Goal: Information Seeking & Learning: Find specific fact

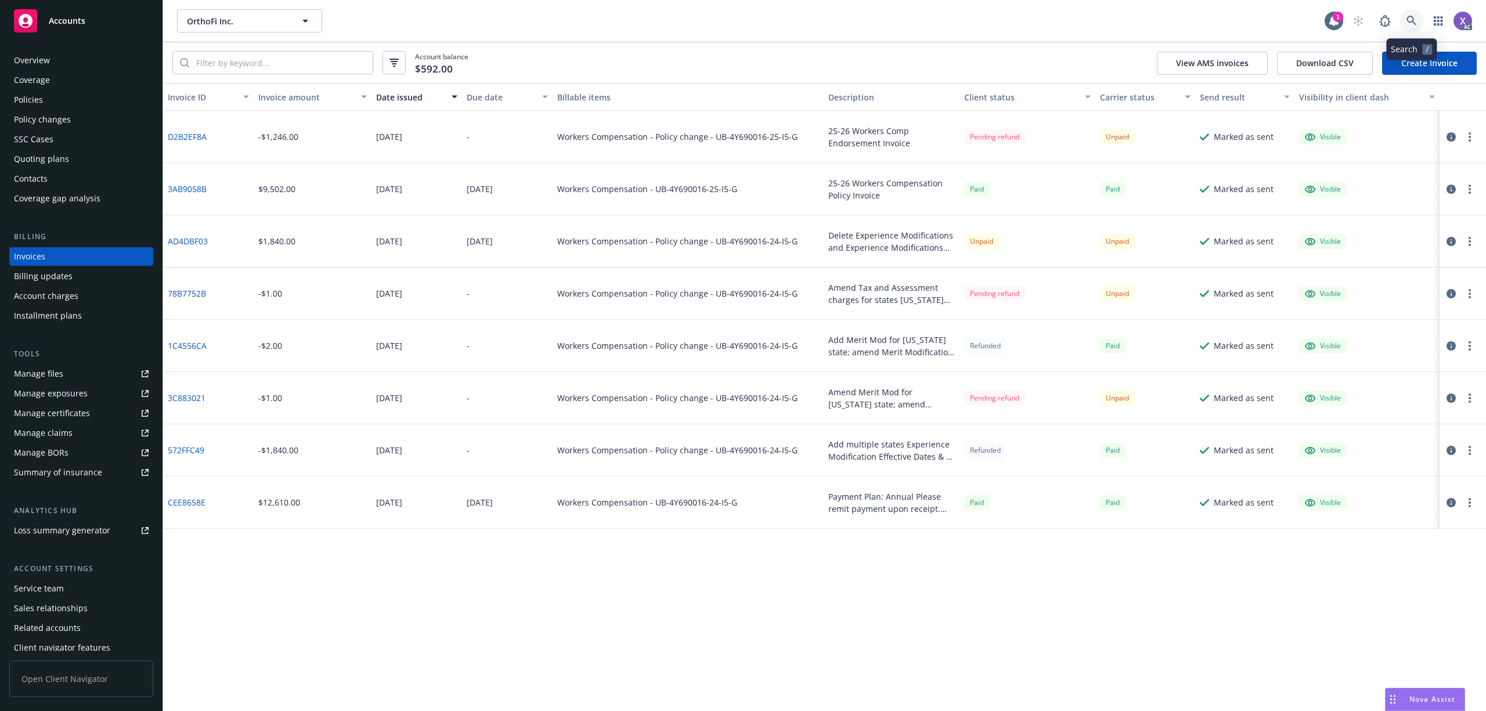
click at [1408, 23] on icon at bounding box center [1412, 21] width 10 height 10
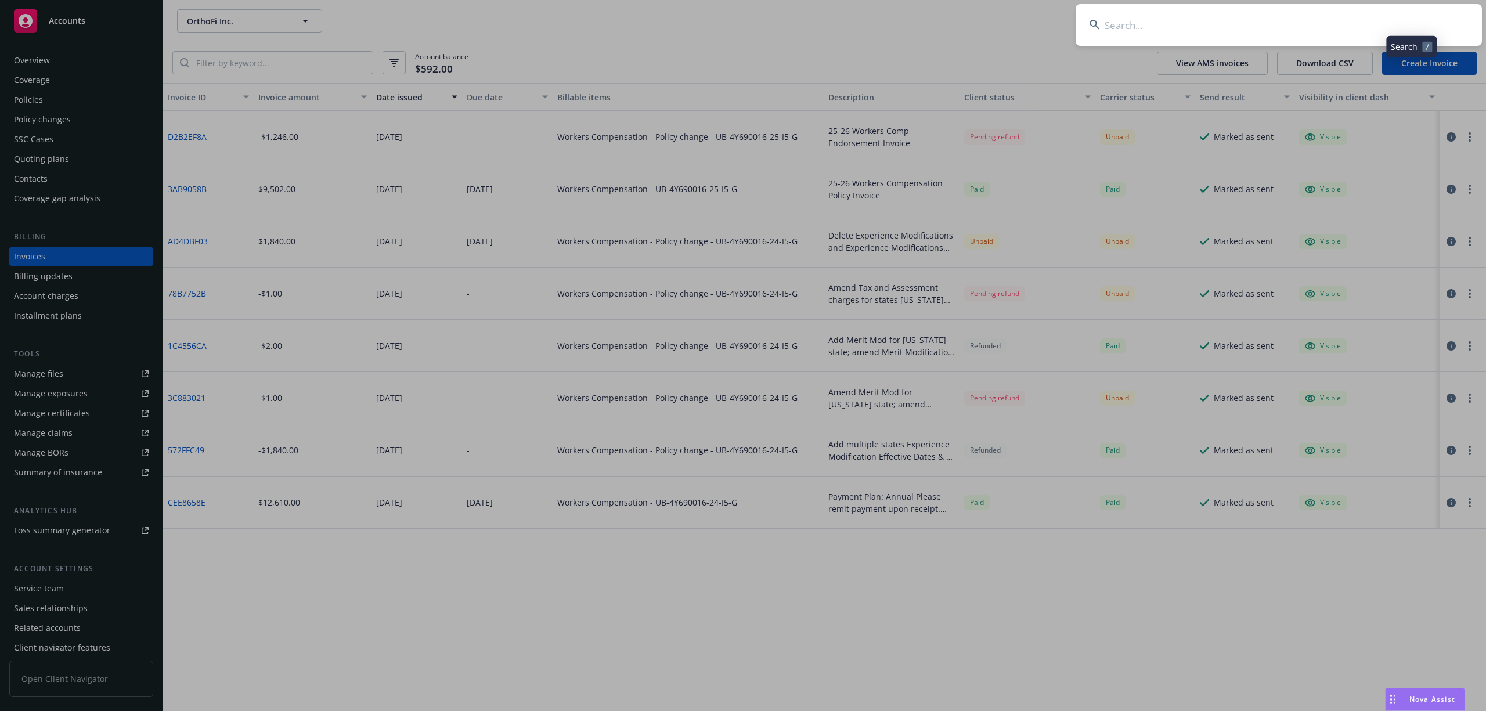
click at [1159, 21] on input at bounding box center [1279, 25] width 406 height 42
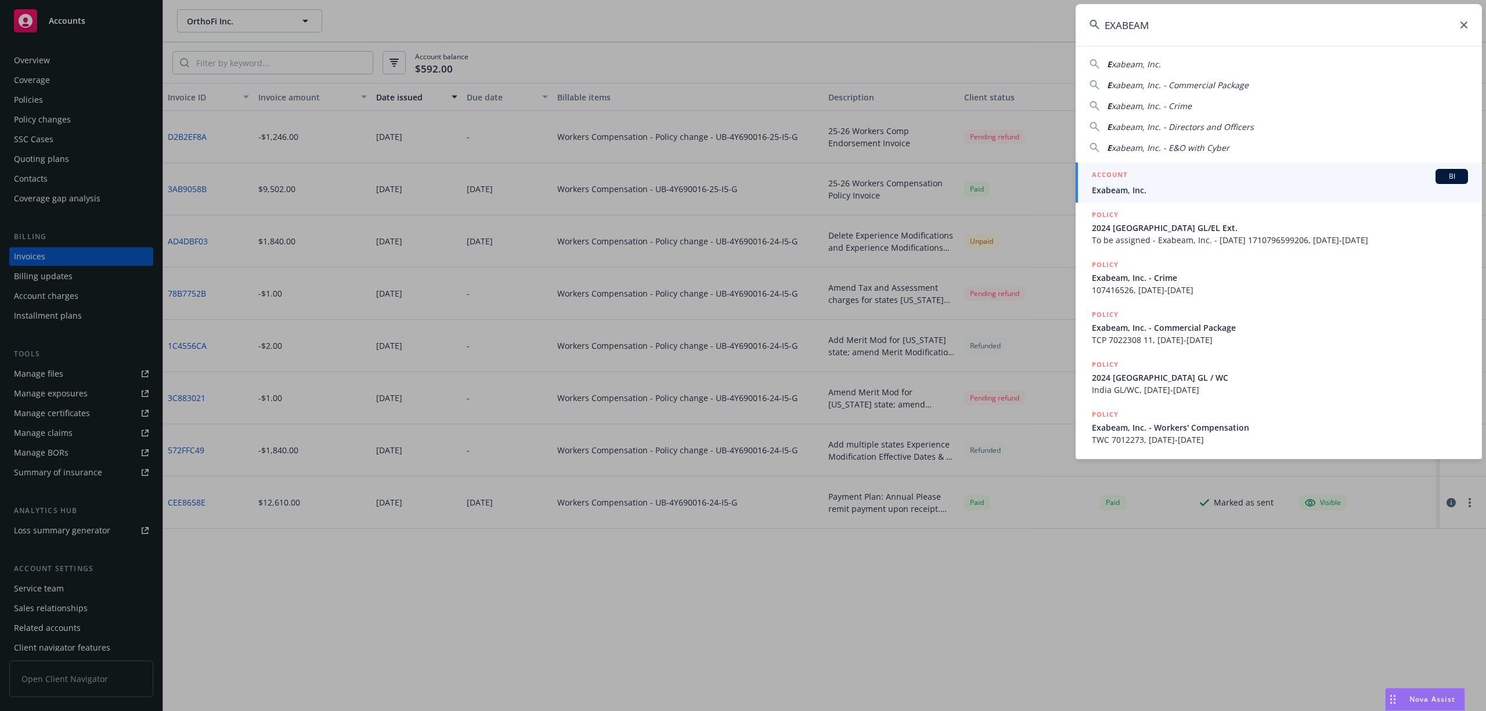
type input "EXABEAM"
click at [1124, 196] on link "ACCOUNT BI Exabeam, Inc." at bounding box center [1279, 183] width 406 height 40
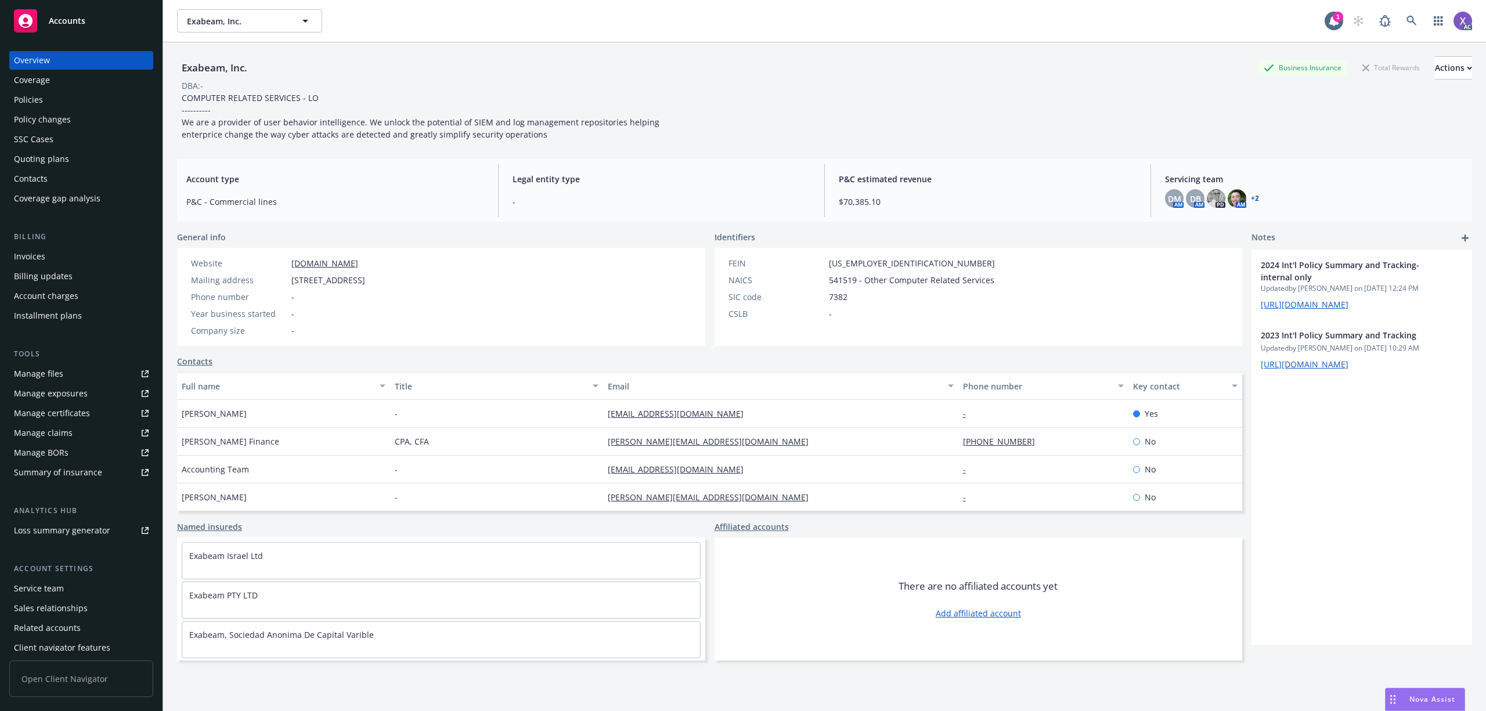
click at [24, 255] on div "Invoices" at bounding box center [29, 256] width 31 height 19
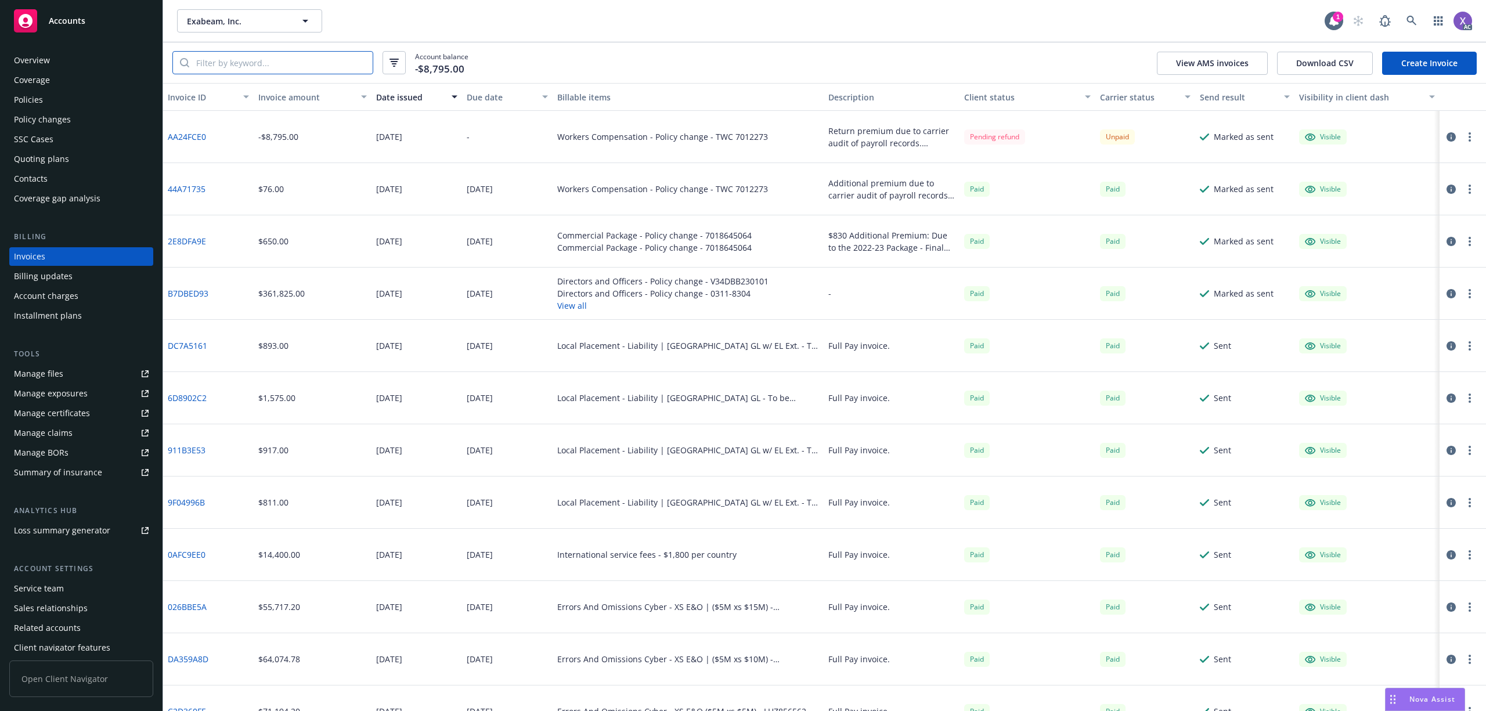
click at [286, 66] on input "search" at bounding box center [280, 63] width 183 height 22
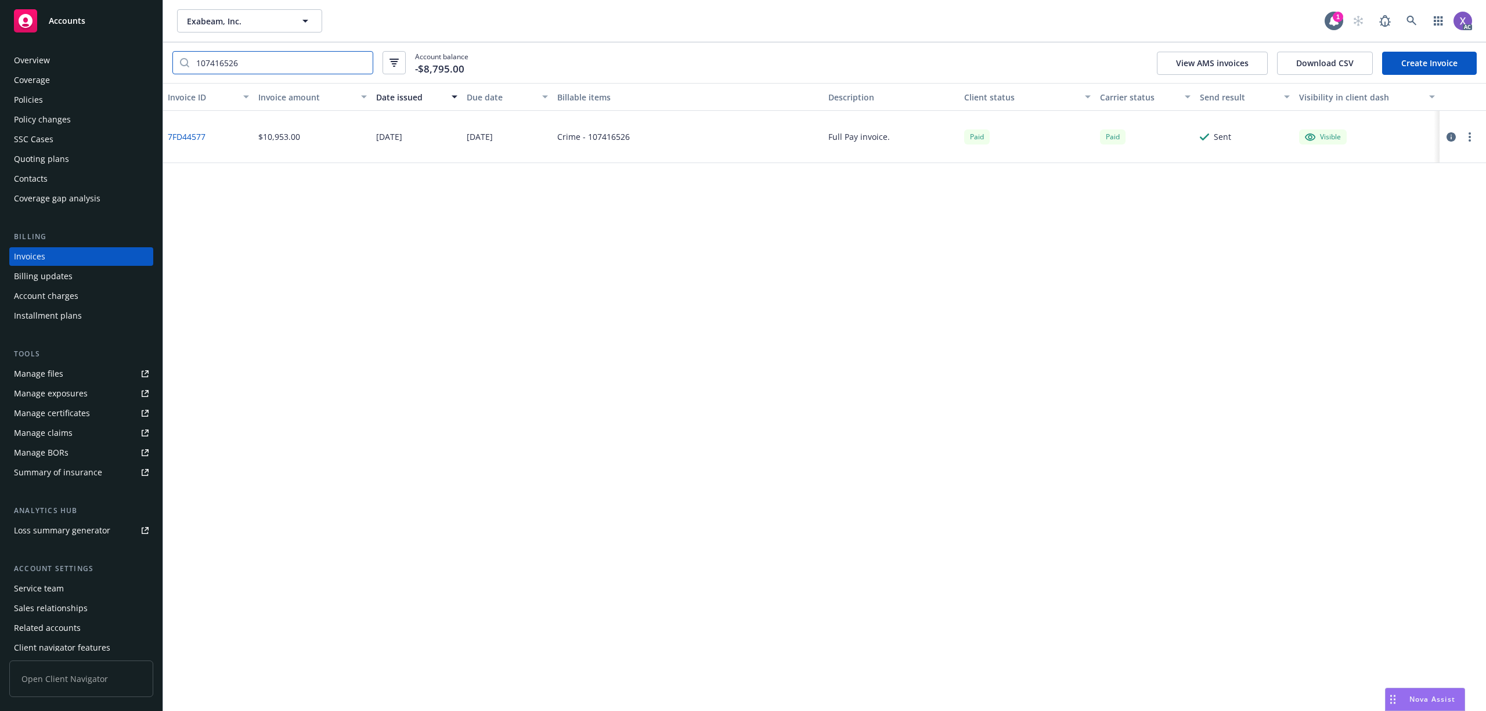
type input "107416526"
click at [182, 138] on link "7FD44577" at bounding box center [187, 137] width 38 height 12
drag, startPoint x: 253, startPoint y: 65, endPoint x: 165, endPoint y: 66, distance: 87.7
click at [165, 66] on div "107416526 Account balance -$8,795.00 View AMS invoices Download CSV Create Invo…" at bounding box center [824, 62] width 1323 height 41
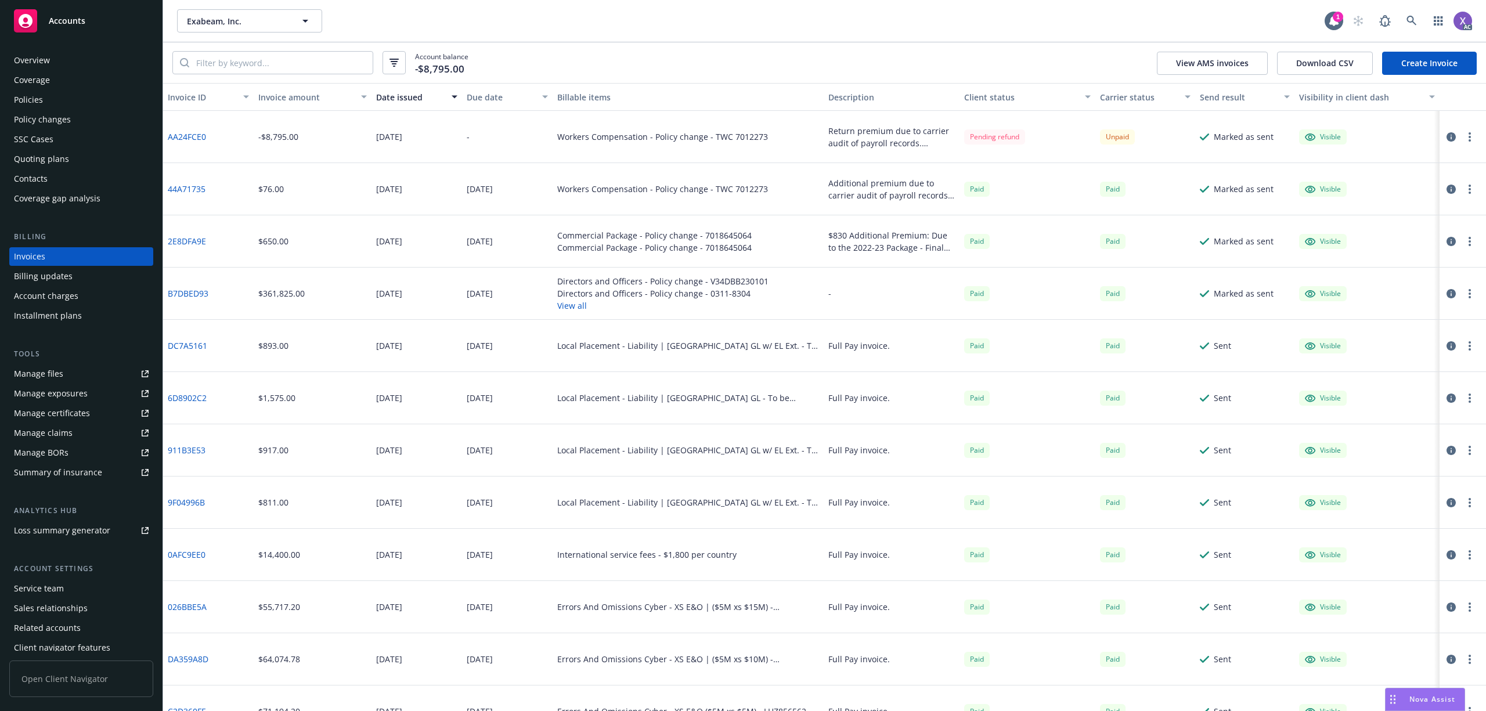
click at [179, 135] on link "AA24FCE0" at bounding box center [187, 137] width 38 height 12
click at [271, 70] on input "search" at bounding box center [280, 63] width 183 height 22
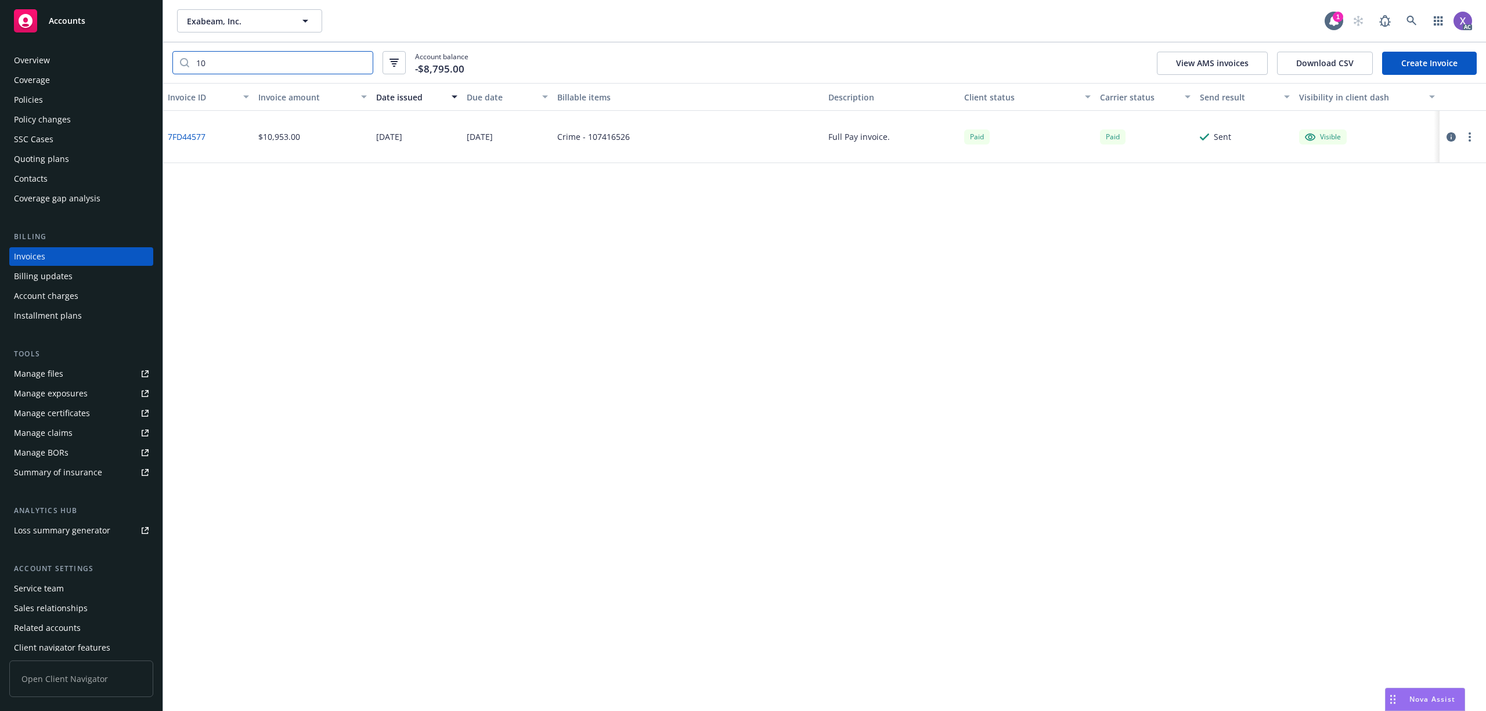
type input "1"
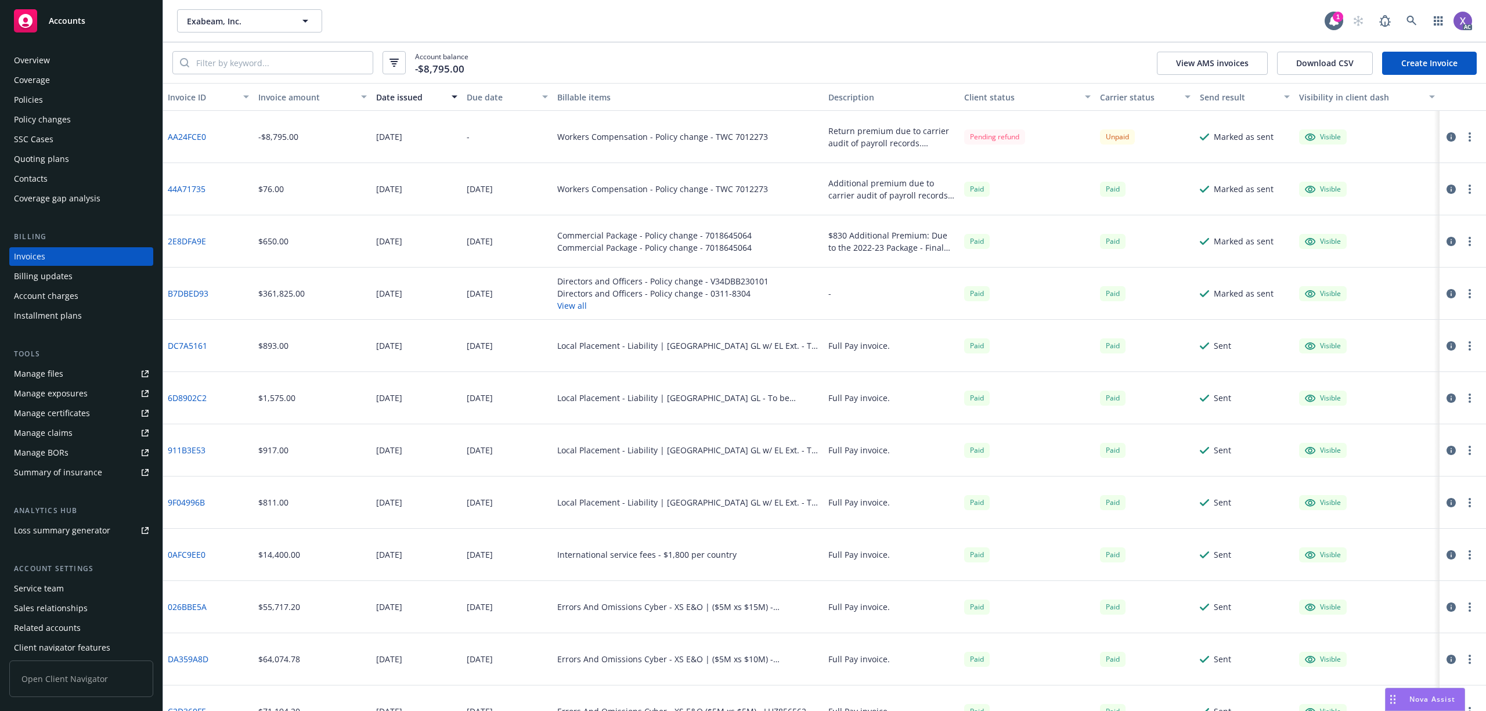
click at [31, 99] on div "Policies" at bounding box center [28, 100] width 29 height 19
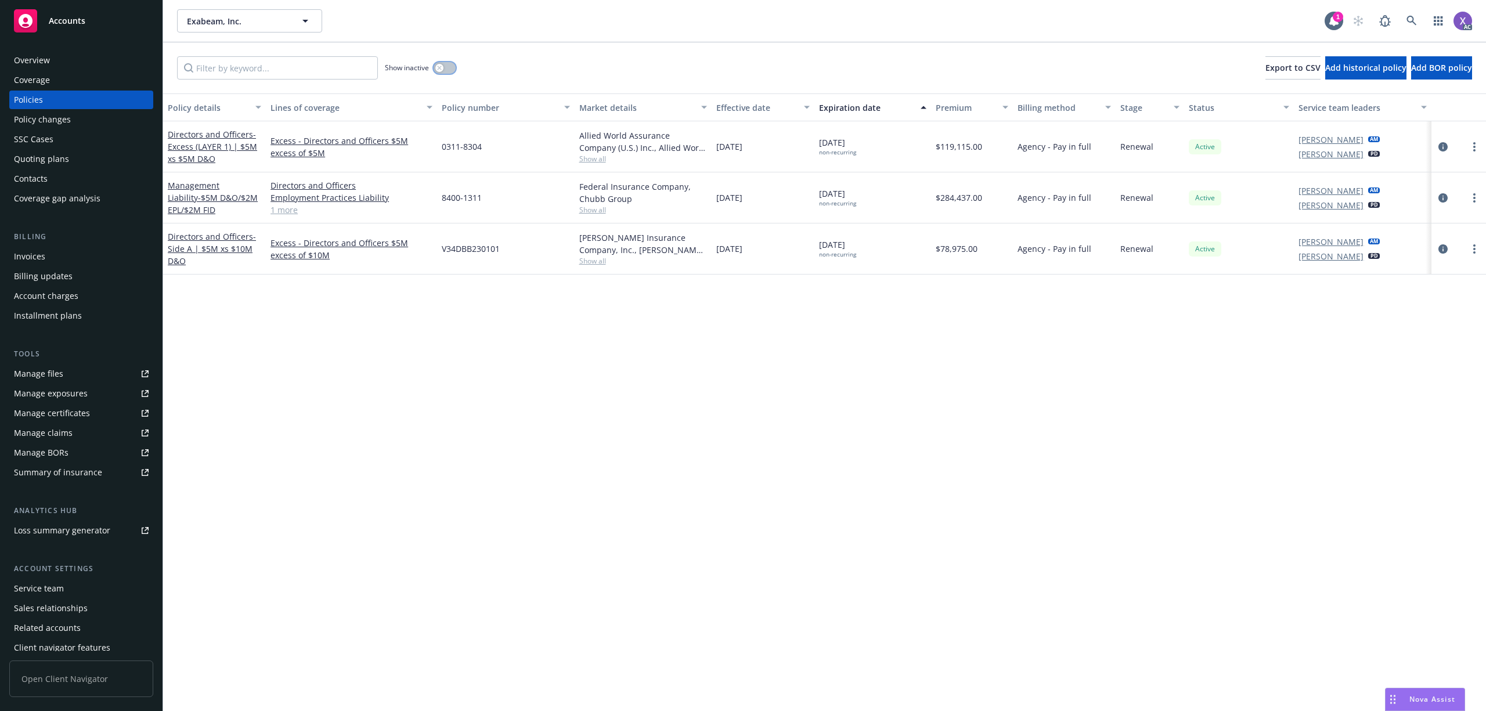
click at [454, 67] on button "button" at bounding box center [445, 68] width 22 height 12
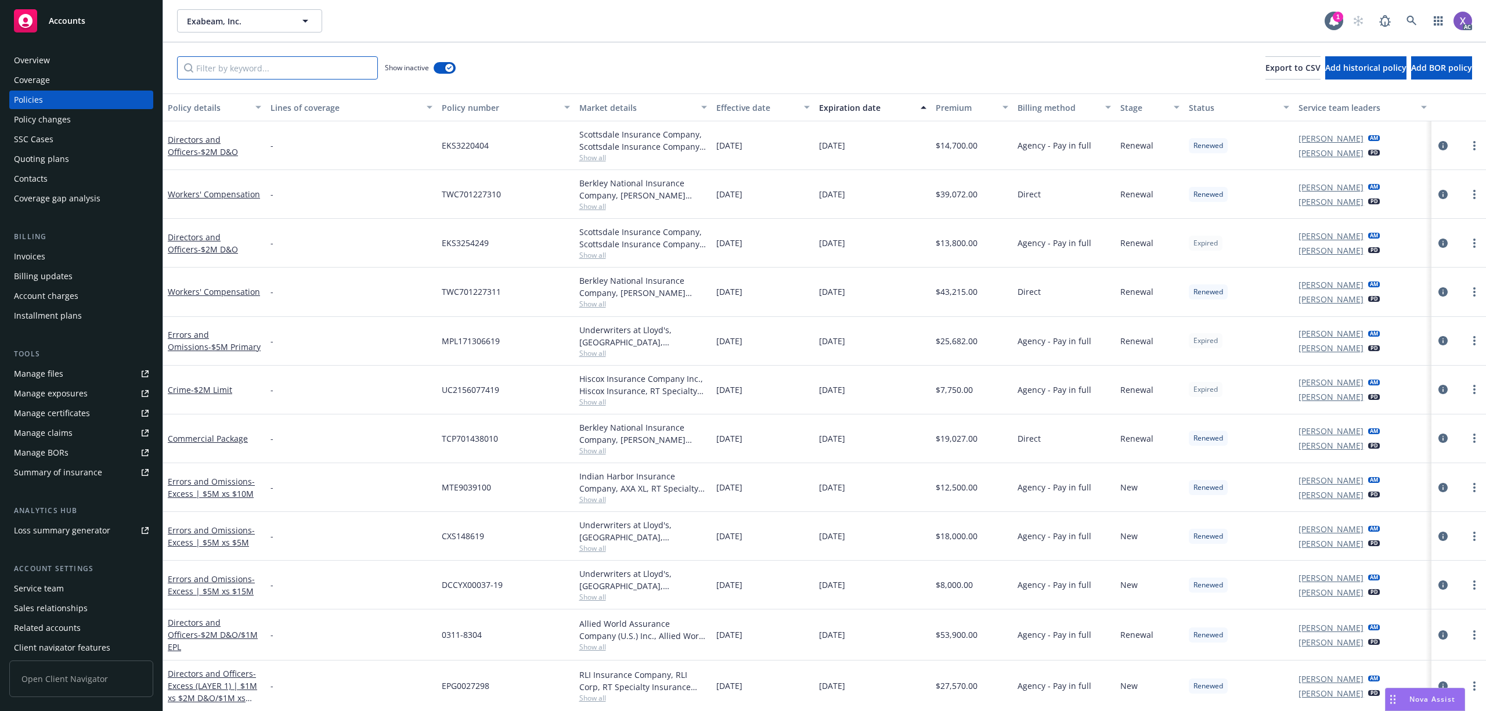
click at [290, 72] on input "Filter by keyword..." at bounding box center [277, 67] width 201 height 23
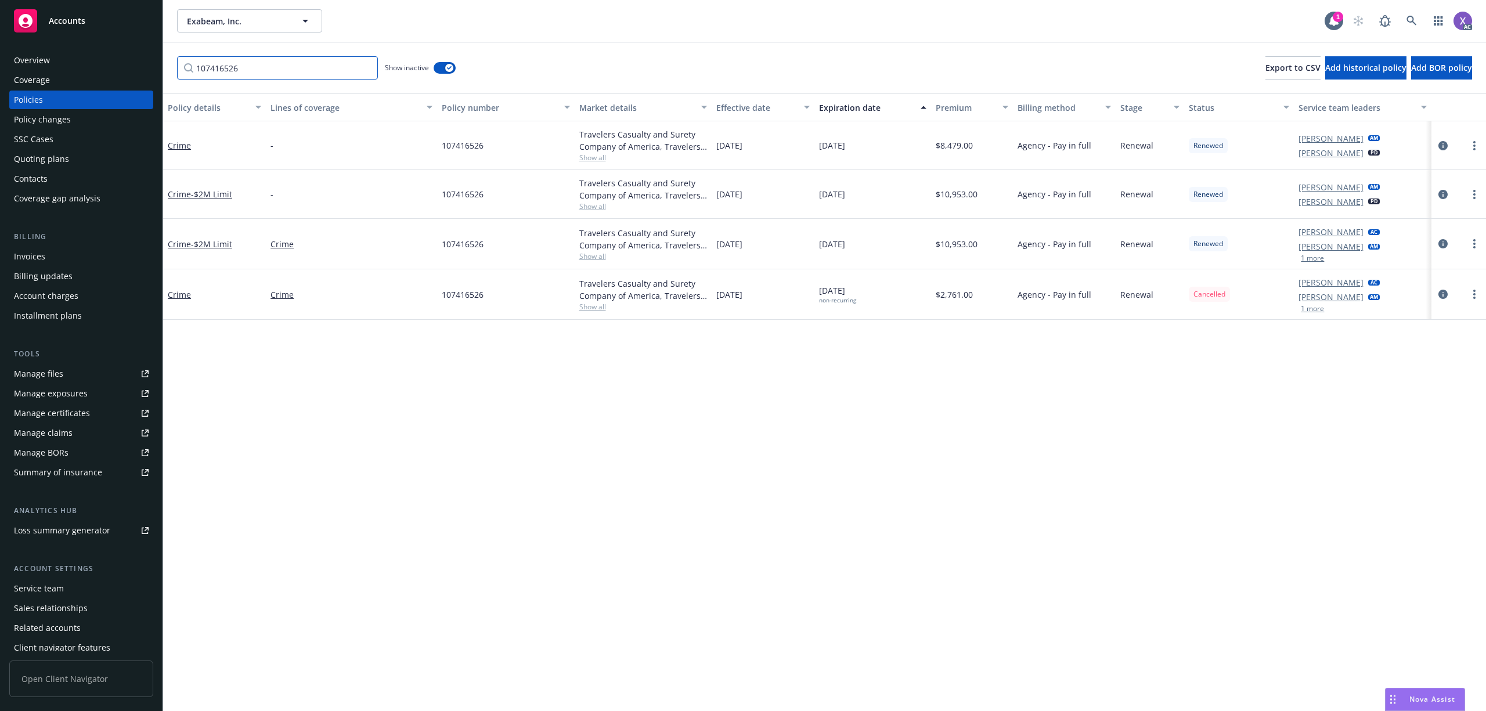
type input "107416526"
click at [42, 257] on div "Invoices" at bounding box center [29, 256] width 31 height 19
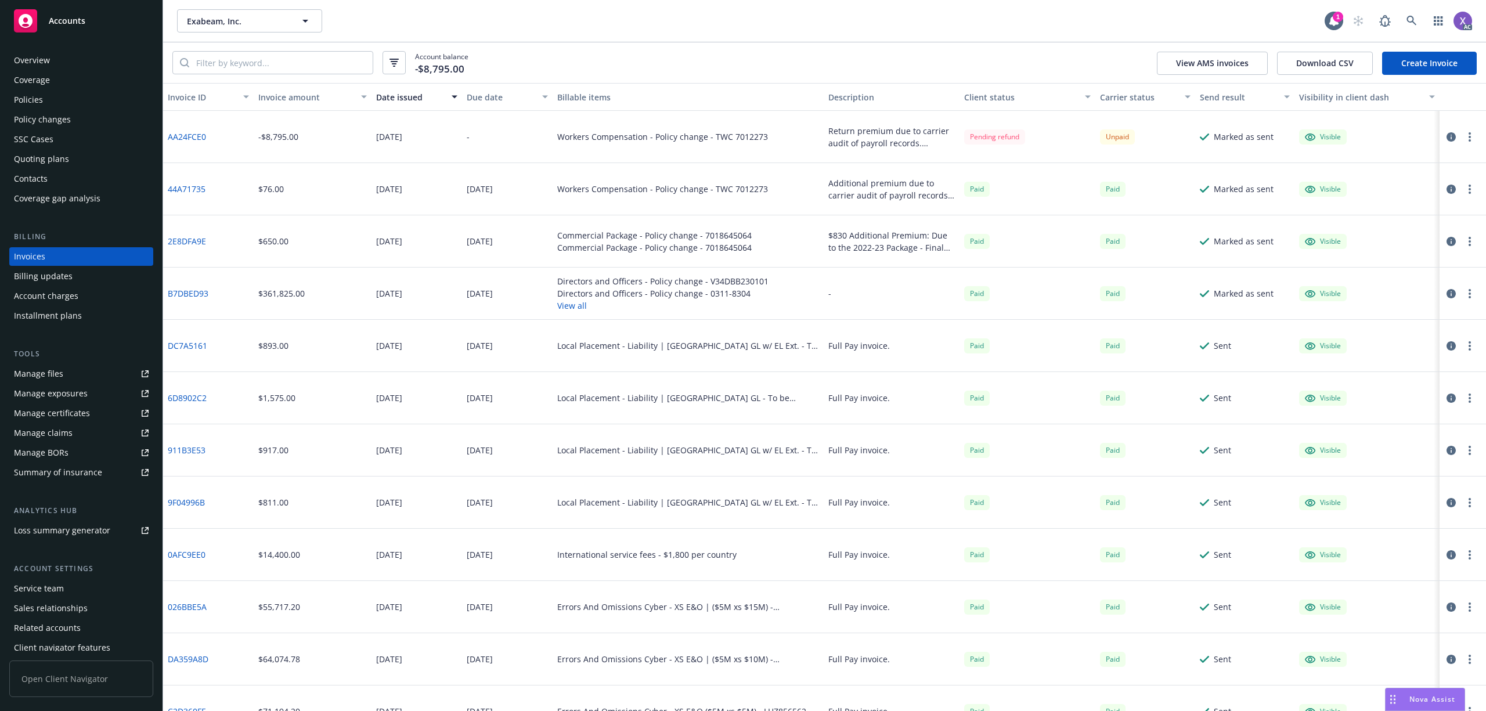
click at [31, 103] on div "Policies" at bounding box center [28, 100] width 29 height 19
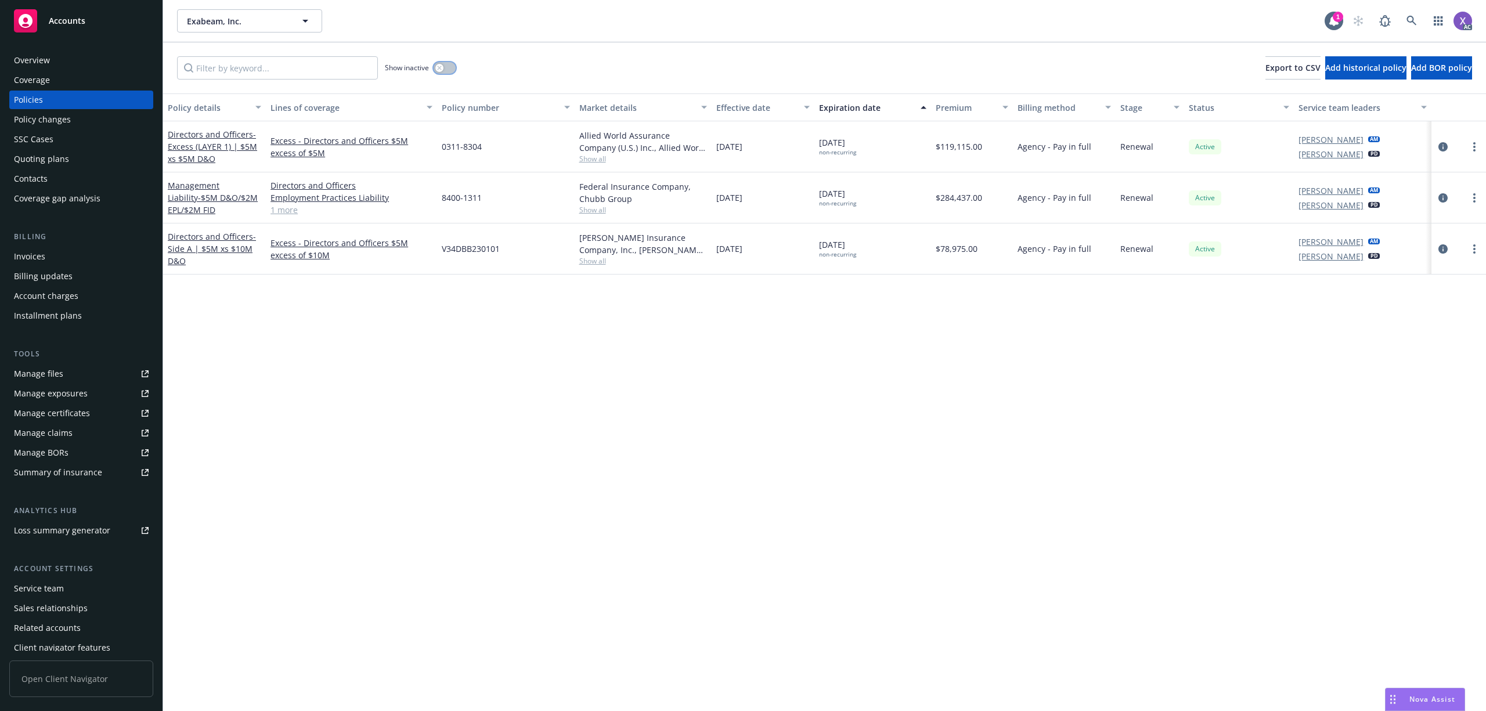
click at [446, 71] on button "button" at bounding box center [445, 68] width 22 height 12
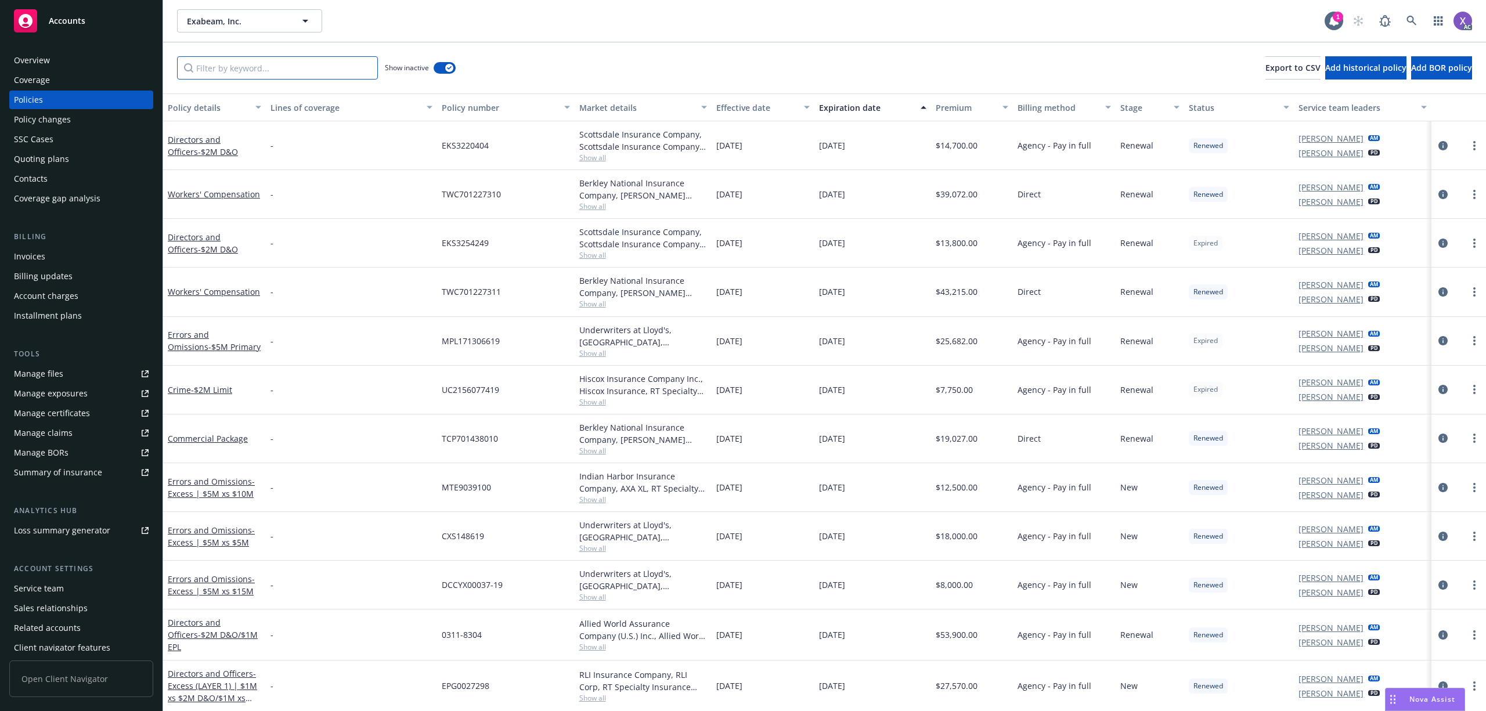
click at [279, 70] on input "Filter by keyword..." at bounding box center [277, 67] width 201 height 23
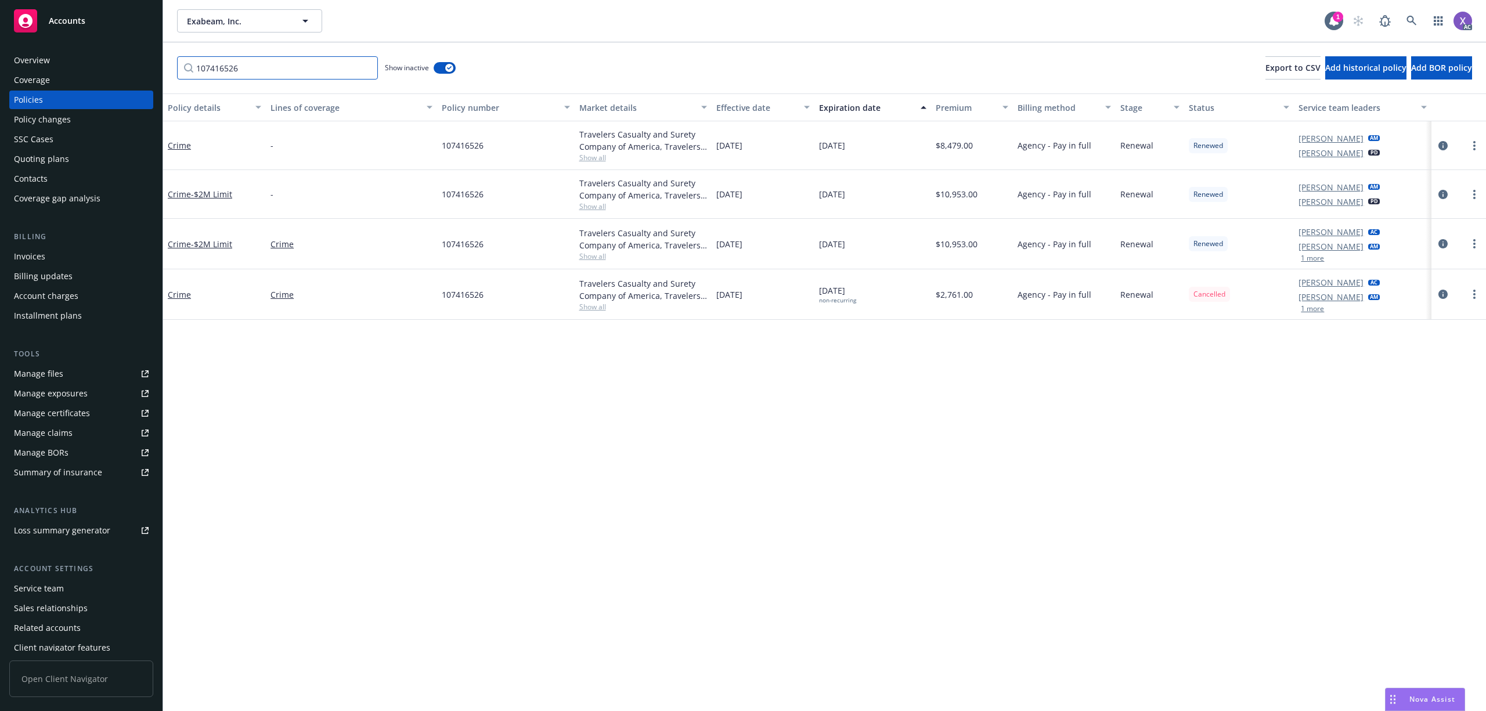
type input "107416526"
click at [1417, 26] on link at bounding box center [1411, 20] width 23 height 23
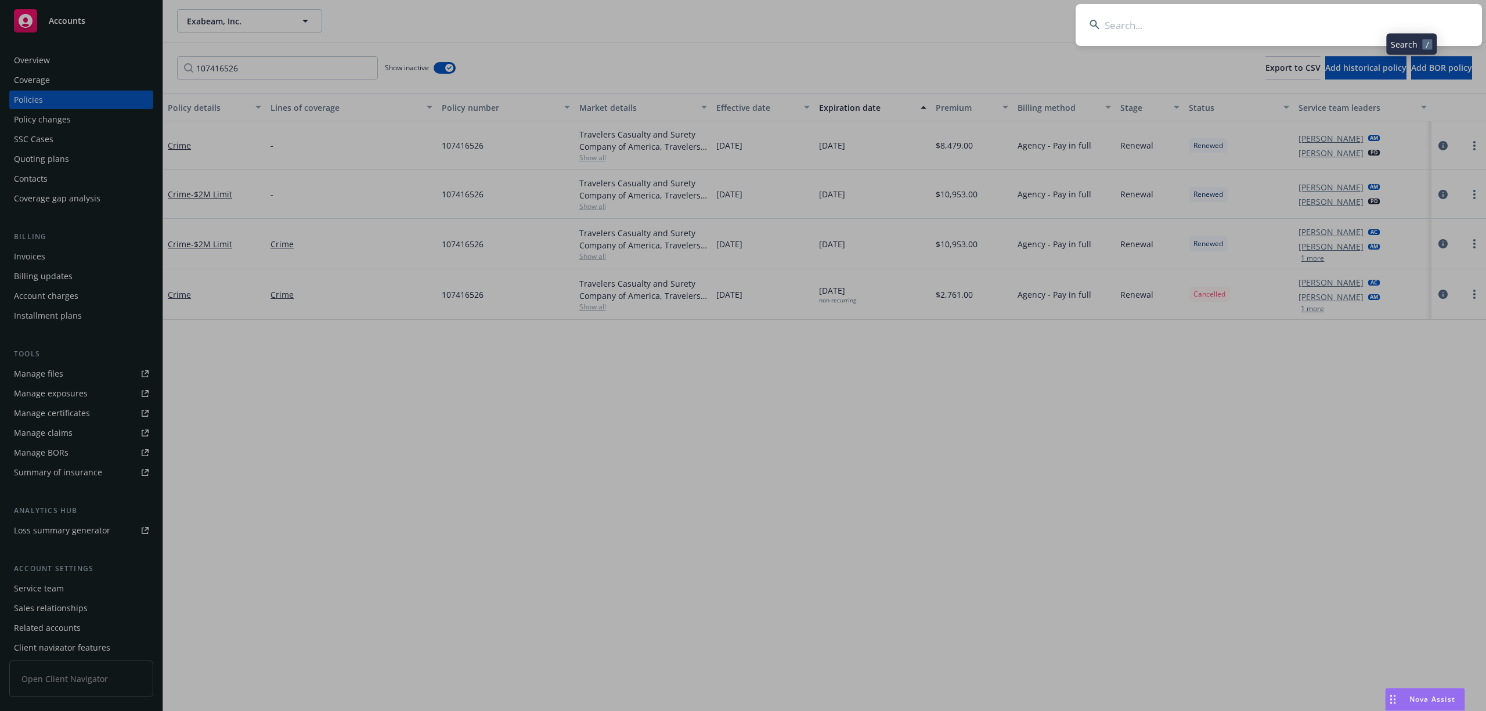
click at [1296, 31] on input at bounding box center [1279, 25] width 406 height 42
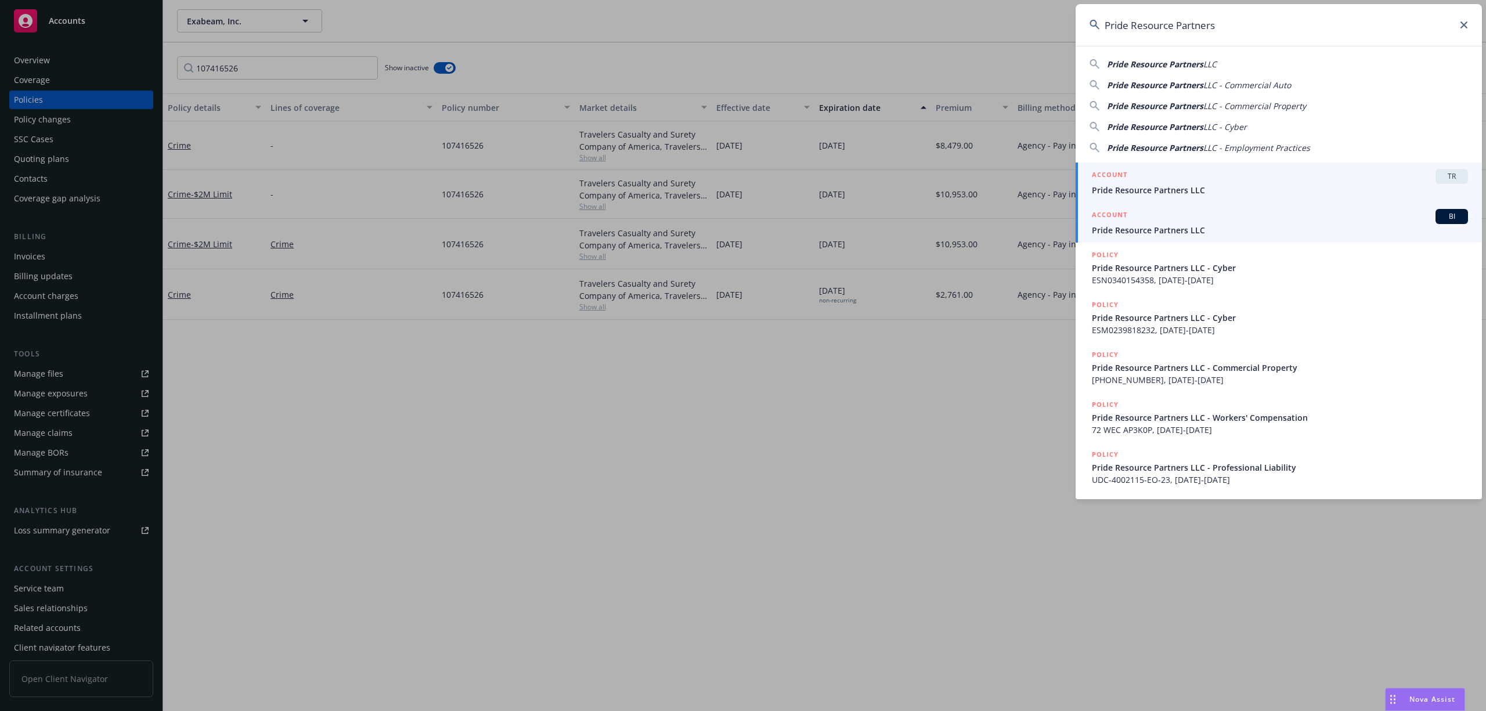
type input "Pride Resource Partners"
click at [1178, 231] on span "Pride Resource Partners LLC" at bounding box center [1280, 230] width 376 height 12
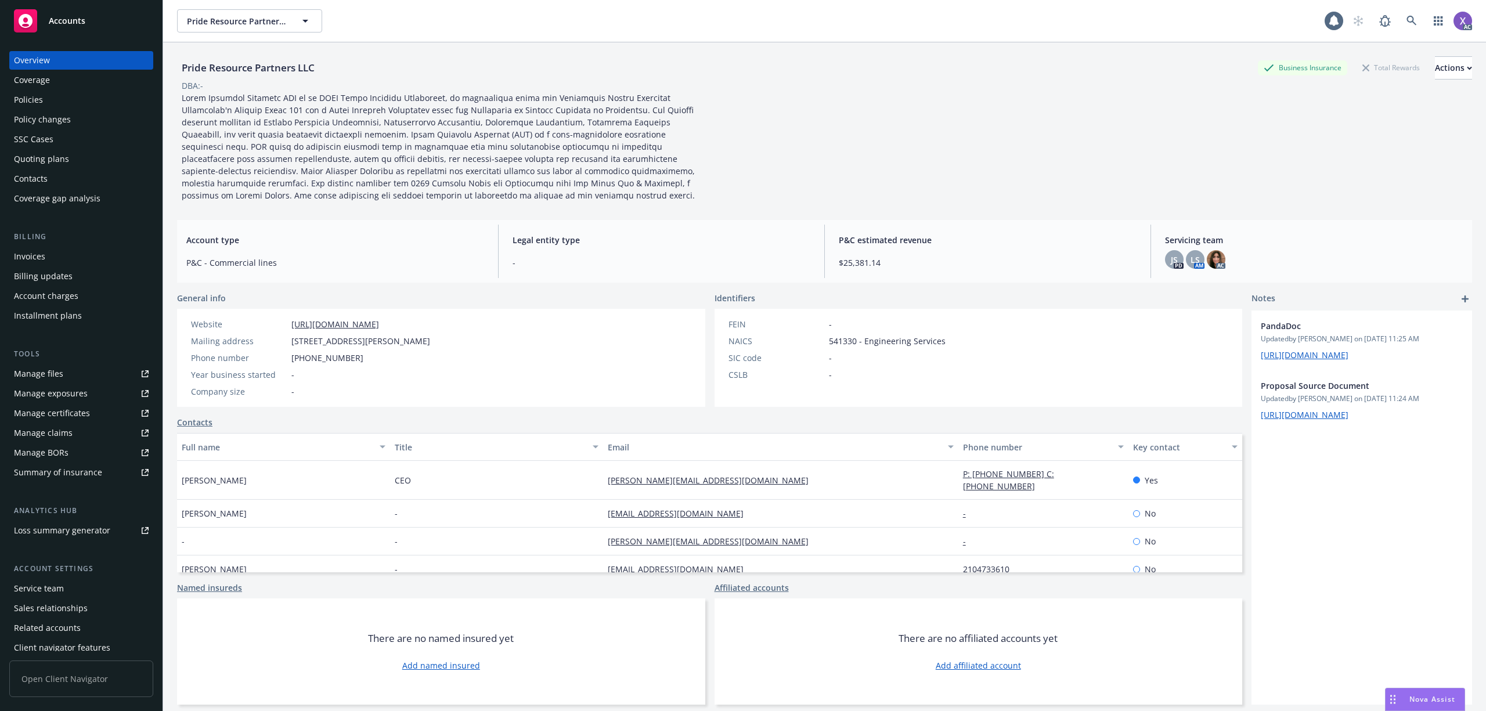
click at [26, 261] on div "Invoices" at bounding box center [29, 256] width 31 height 19
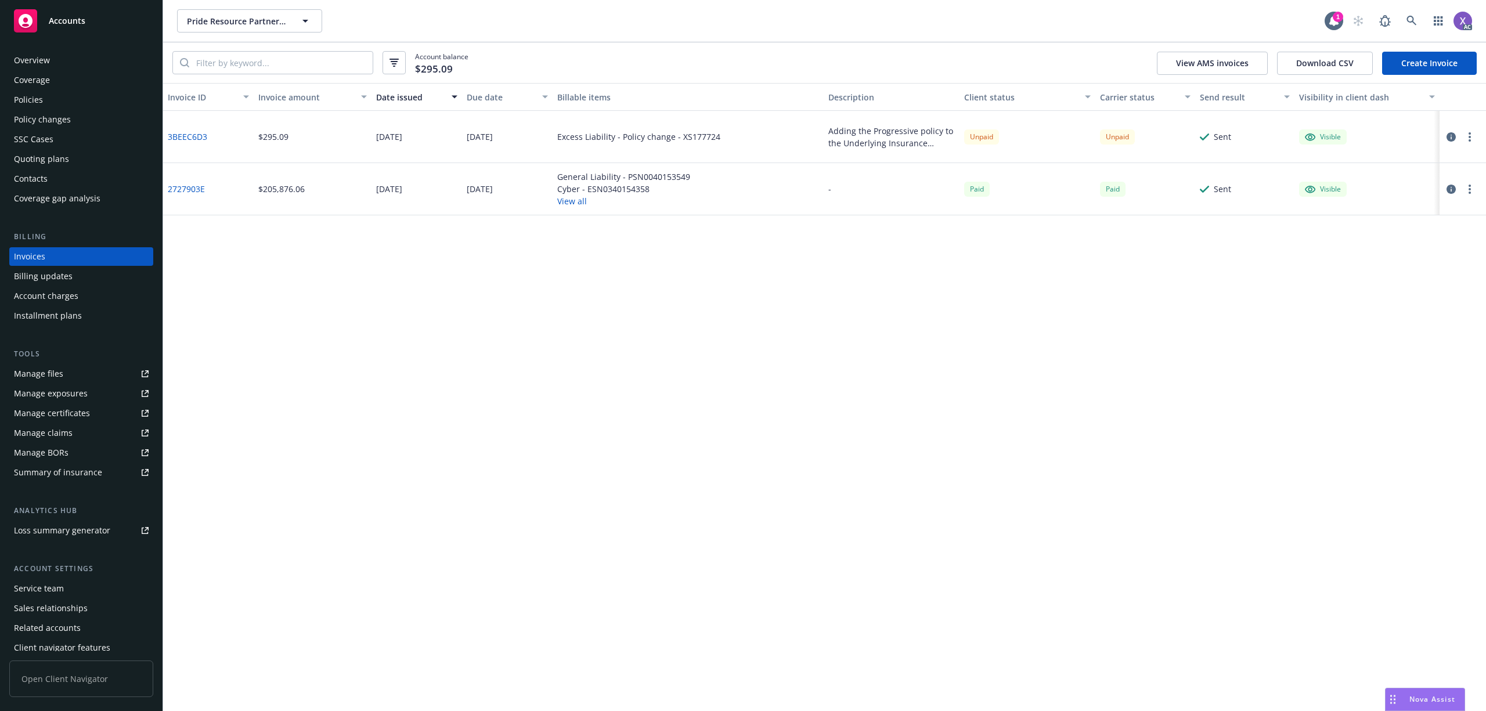
click at [34, 99] on div "Policies" at bounding box center [28, 100] width 29 height 19
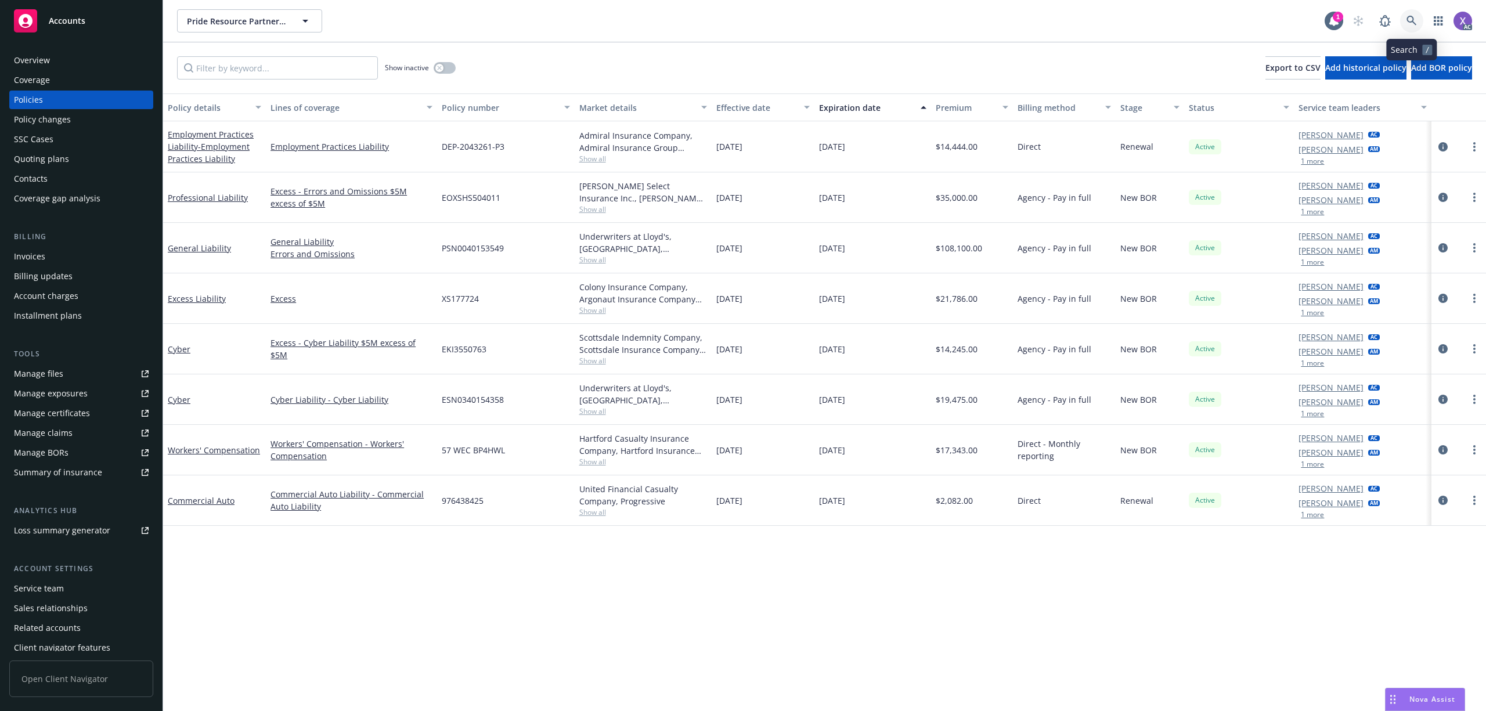
click at [1413, 21] on icon at bounding box center [1412, 21] width 10 height 10
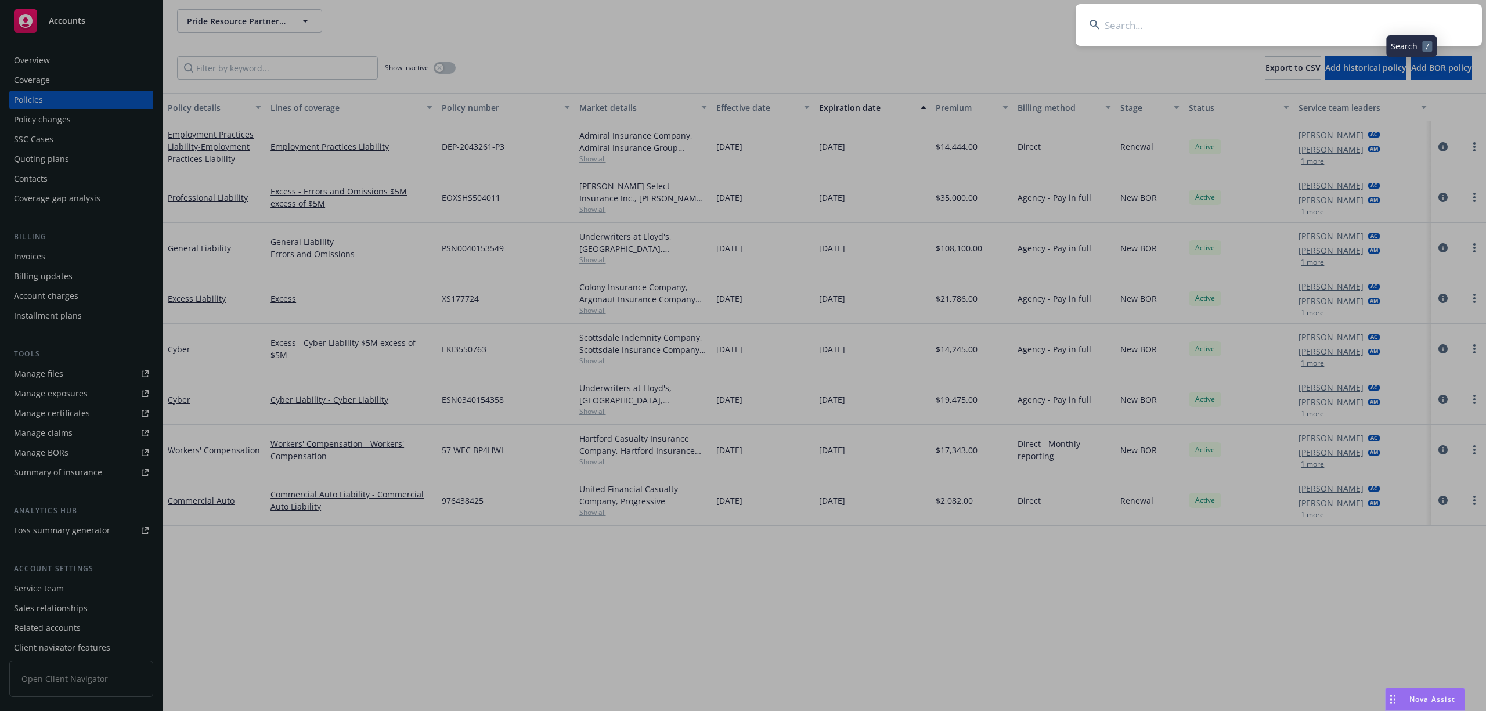
click at [1233, 33] on input at bounding box center [1279, 25] width 406 height 42
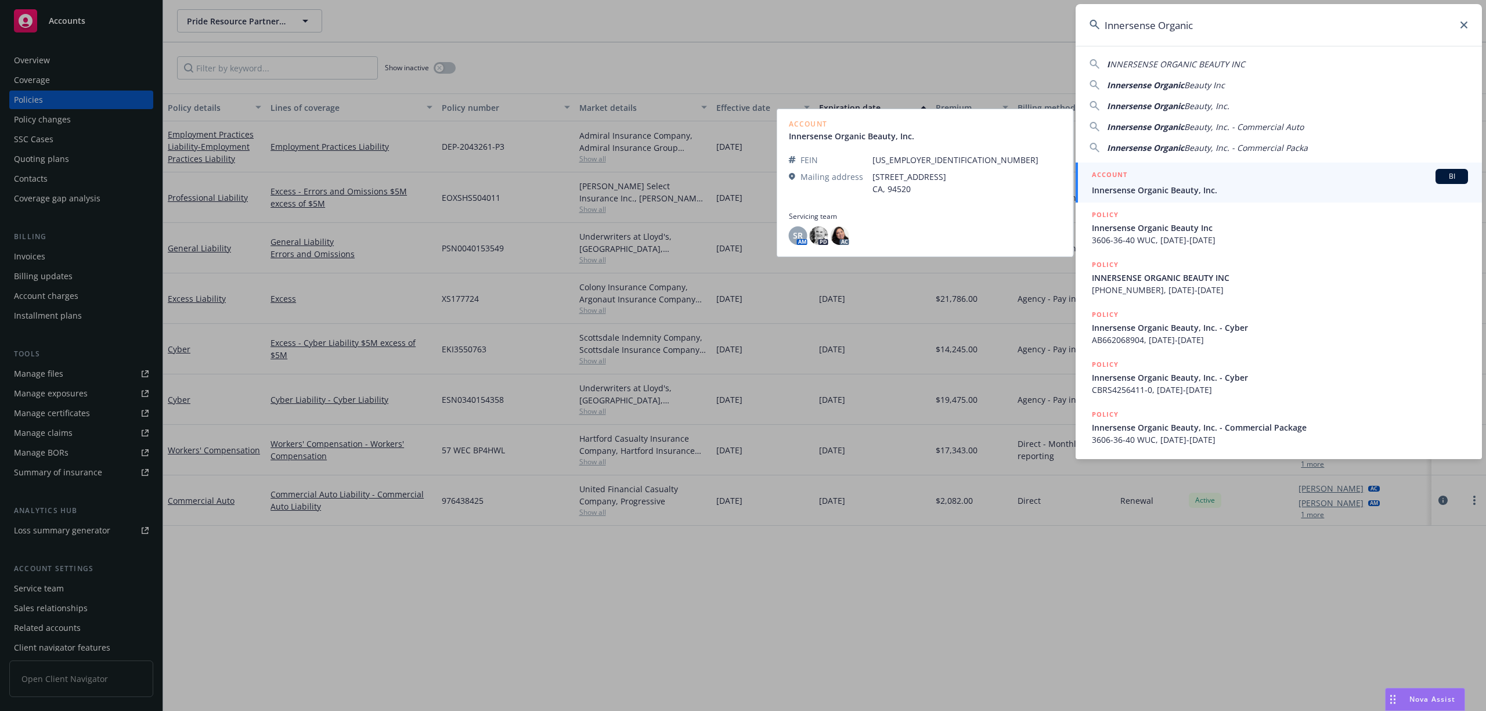
type input "Innersense Organic"
click at [1159, 185] on span "Innersense Organic Beauty, Inc." at bounding box center [1280, 190] width 376 height 12
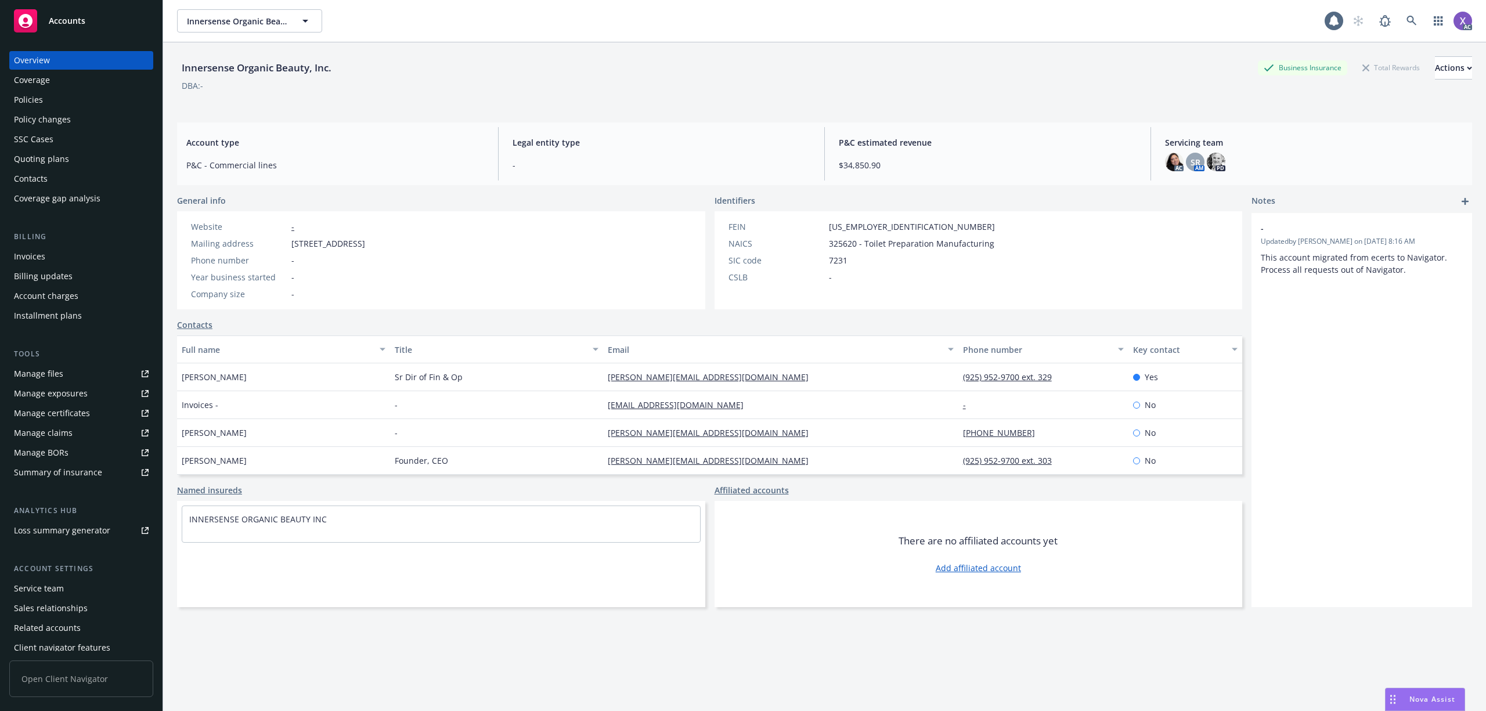
click at [42, 254] on div "Invoices" at bounding box center [29, 256] width 31 height 19
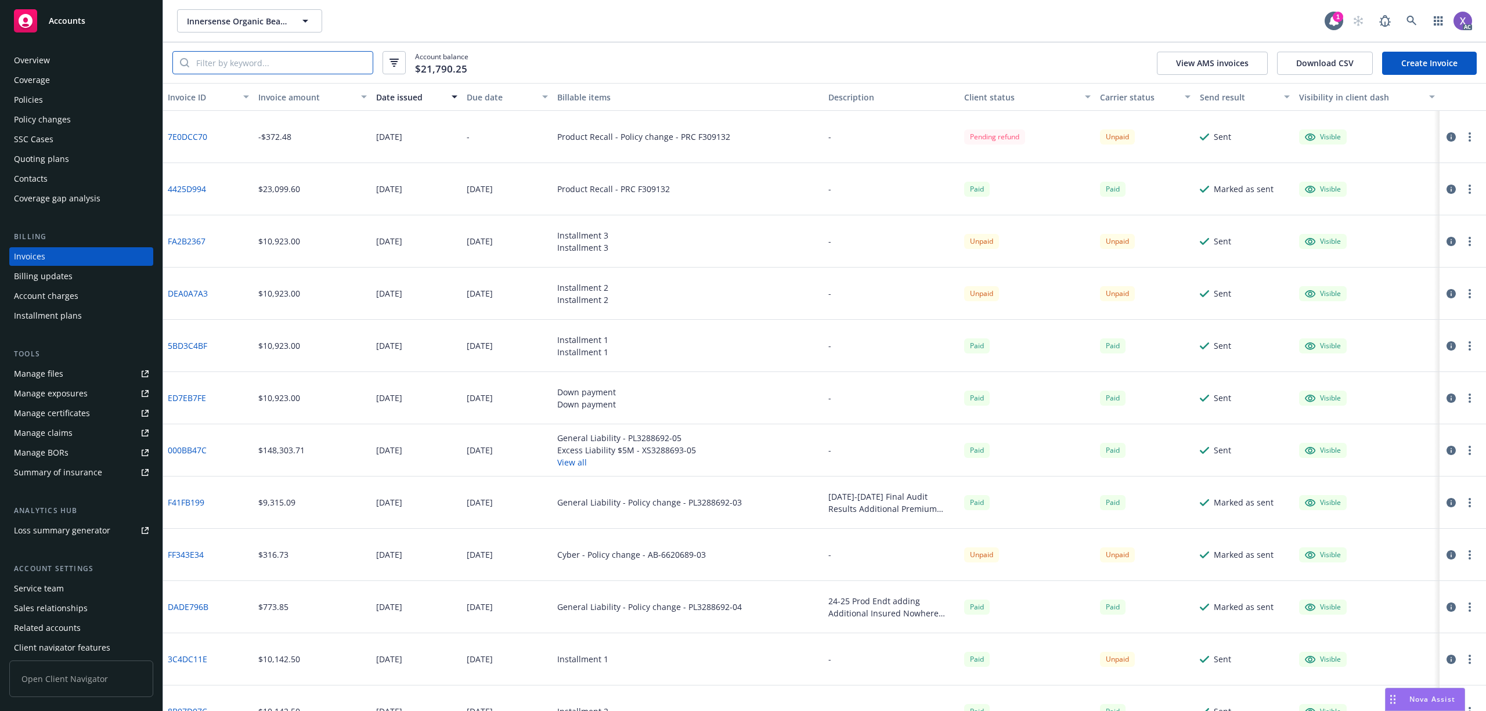
click at [323, 68] on input "search" at bounding box center [280, 63] width 183 height 22
type input "o"
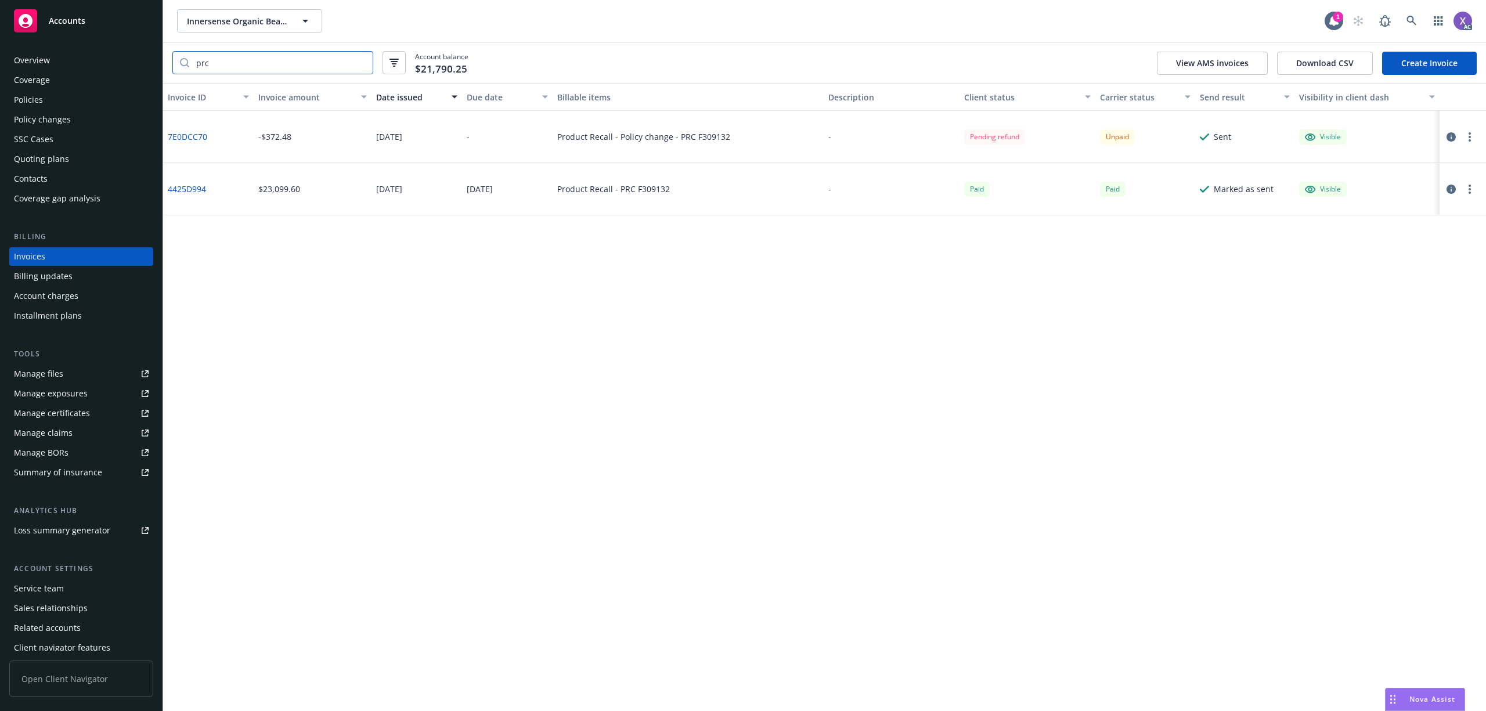
type input "prc"
drag, startPoint x: 215, startPoint y: 143, endPoint x: 165, endPoint y: 142, distance: 49.4
click at [166, 142] on div "7E0DCC70" at bounding box center [208, 137] width 91 height 52
copy link "7E0DCC70"
click at [298, 142] on div "-$372.48" at bounding box center [313, 137] width 118 height 52
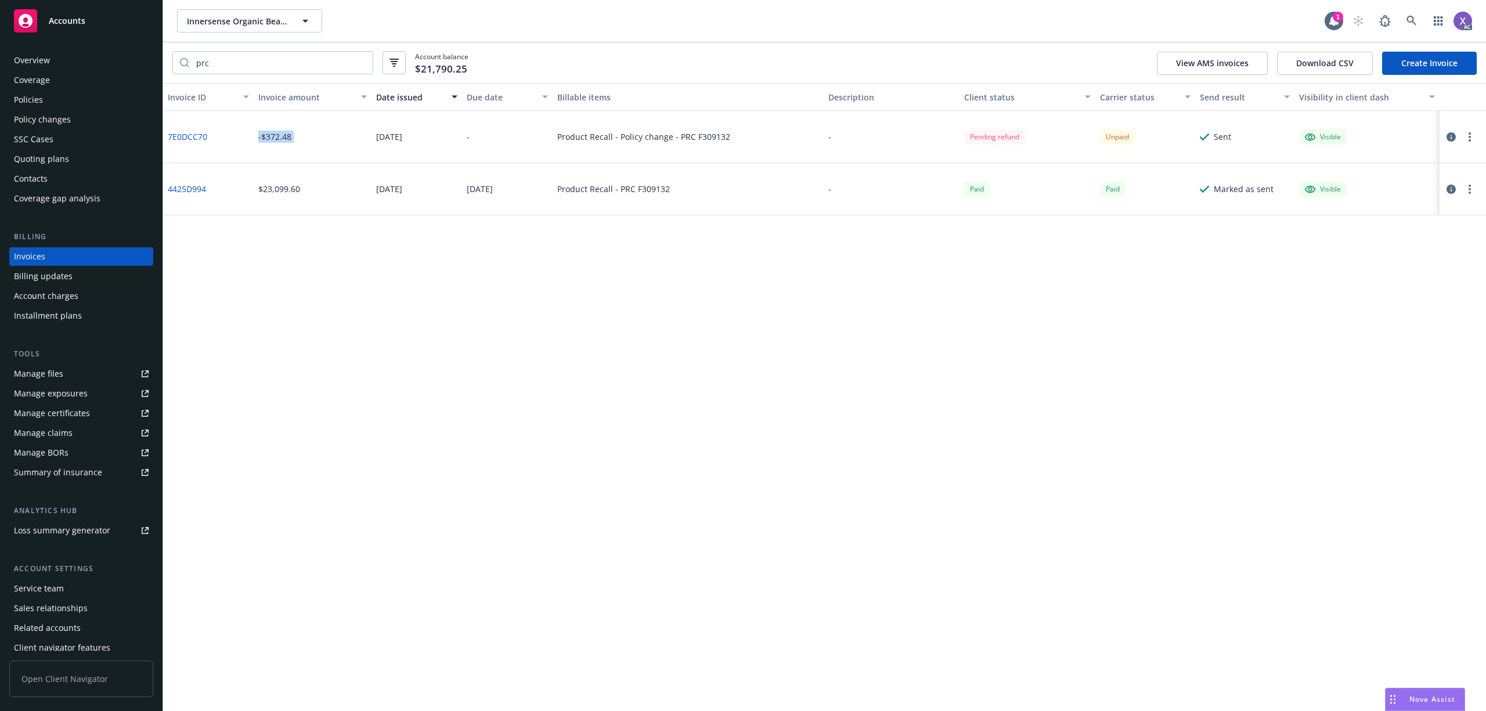
drag, startPoint x: 298, startPoint y: 142, endPoint x: 258, endPoint y: 142, distance: 40.1
click at [258, 142] on div "-$372.48" at bounding box center [313, 137] width 118 height 52
copy div "-$372.48"
drag, startPoint x: 212, startPoint y: 142, endPoint x: 163, endPoint y: 142, distance: 48.8
click at [163, 142] on div "7E0DCC70" at bounding box center [208, 137] width 91 height 52
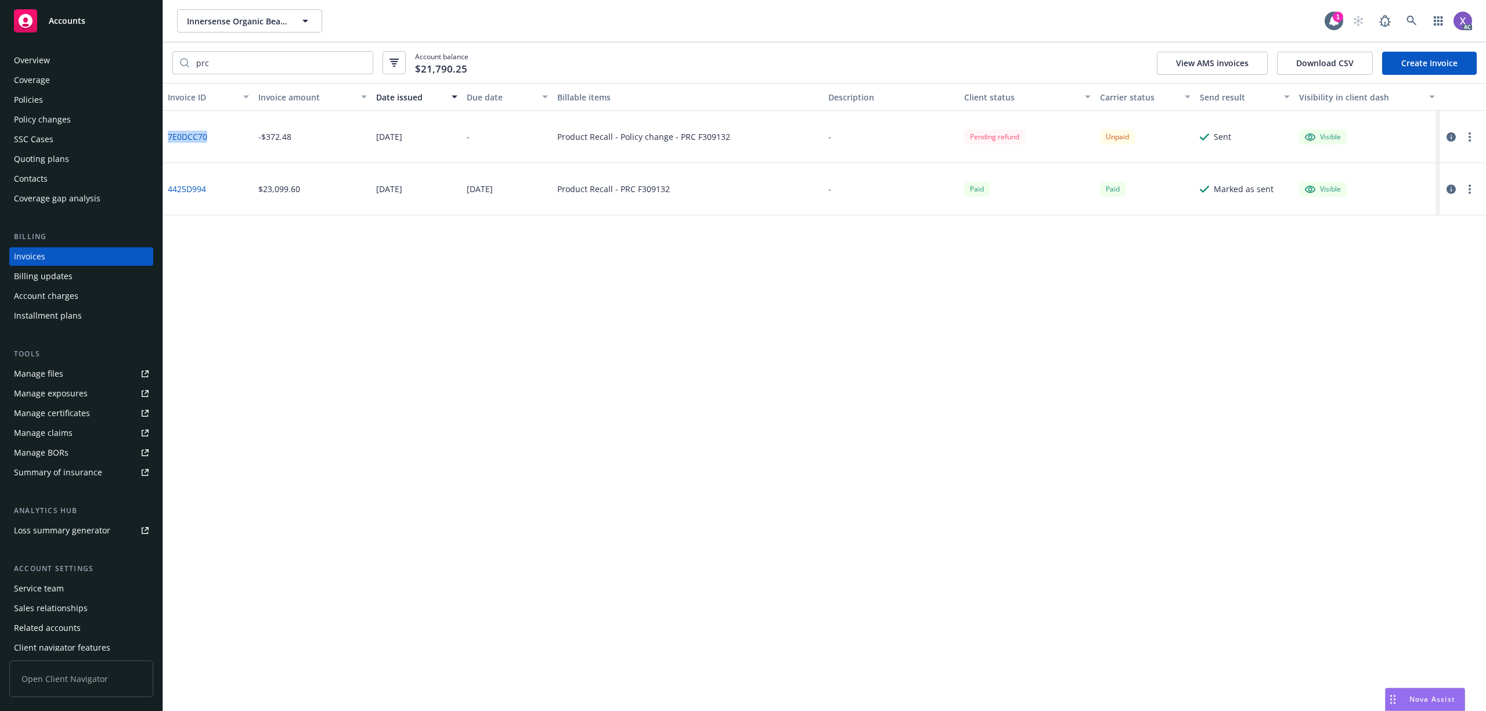
copy link "7E0DCC70"
click at [1418, 21] on link at bounding box center [1411, 20] width 23 height 23
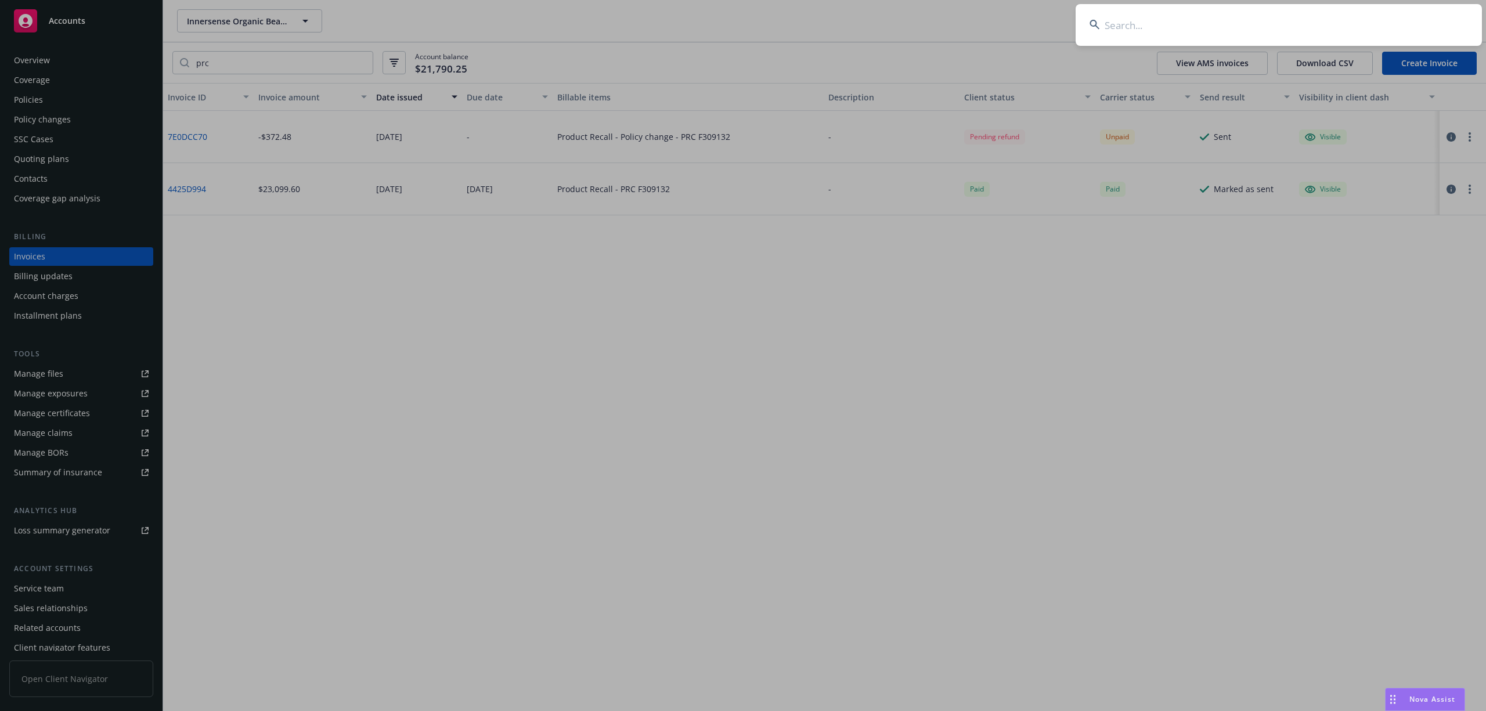
click at [1336, 21] on input at bounding box center [1279, 25] width 406 height 42
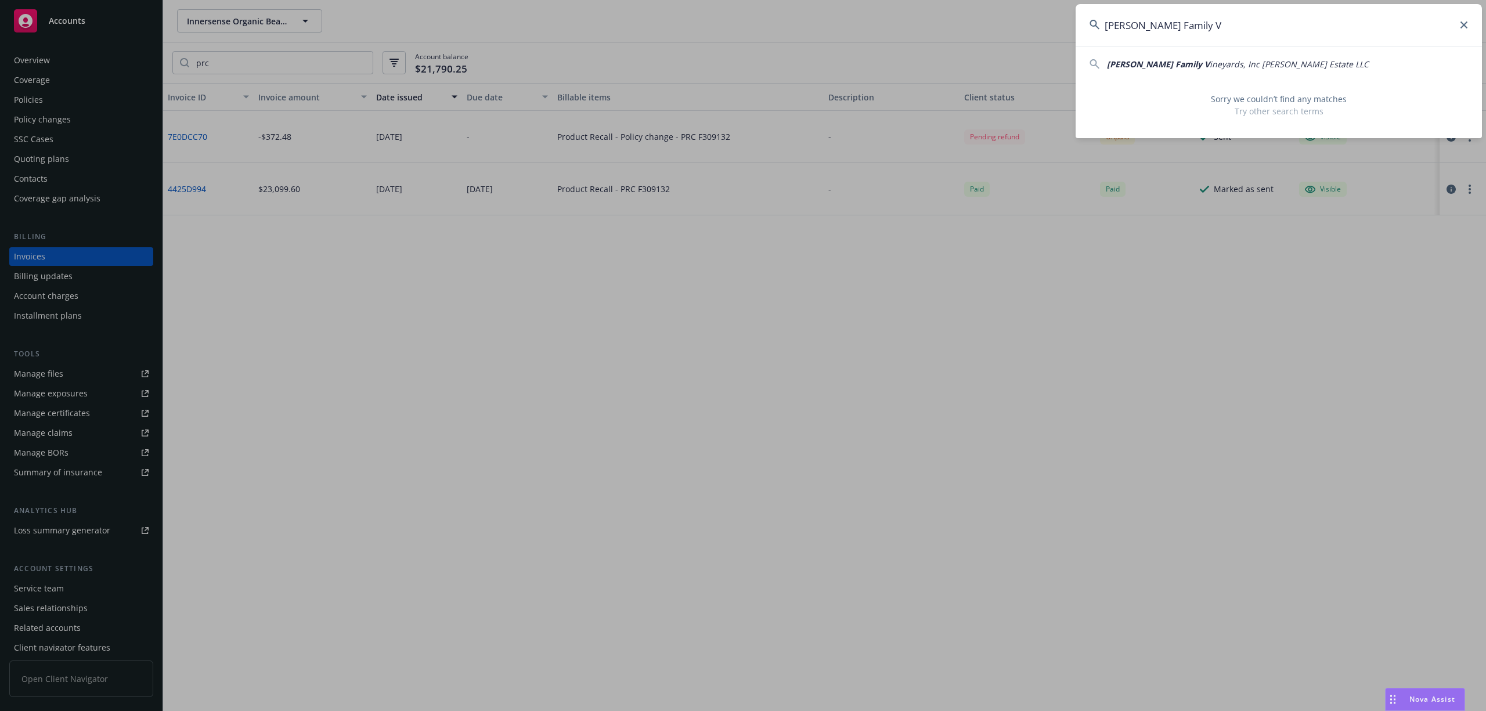
drag, startPoint x: 1205, startPoint y: 26, endPoint x: 1057, endPoint y: 26, distance: 148.6
click at [1057, 26] on div "Lawrence Family V Lawrence Family V ineyards, Inc Haynes Estate LLC Sorry we co…" at bounding box center [743, 355] width 1486 height 711
paste input "FLO300012603"
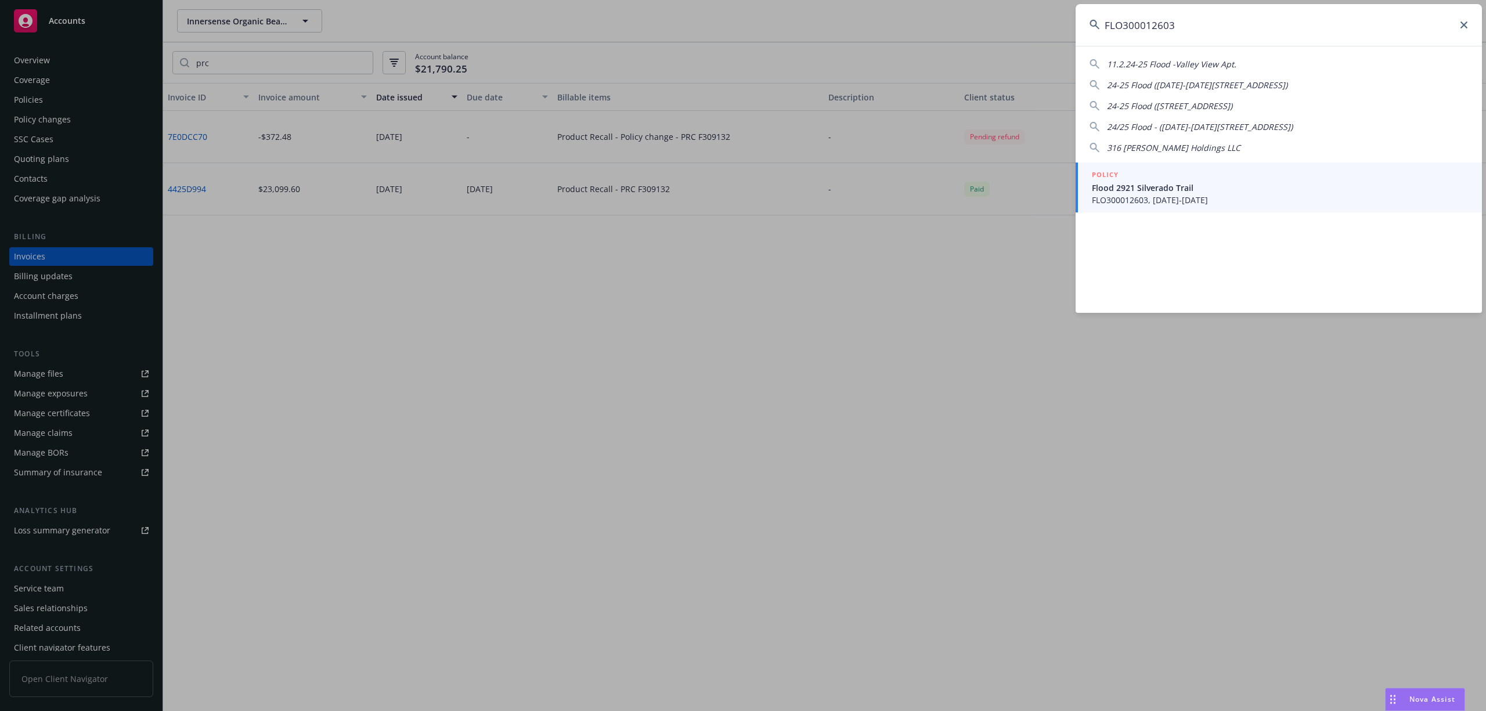
type input "FLO300012603"
click at [1136, 184] on span "Flood 2921 Silverado Trail" at bounding box center [1280, 188] width 376 height 12
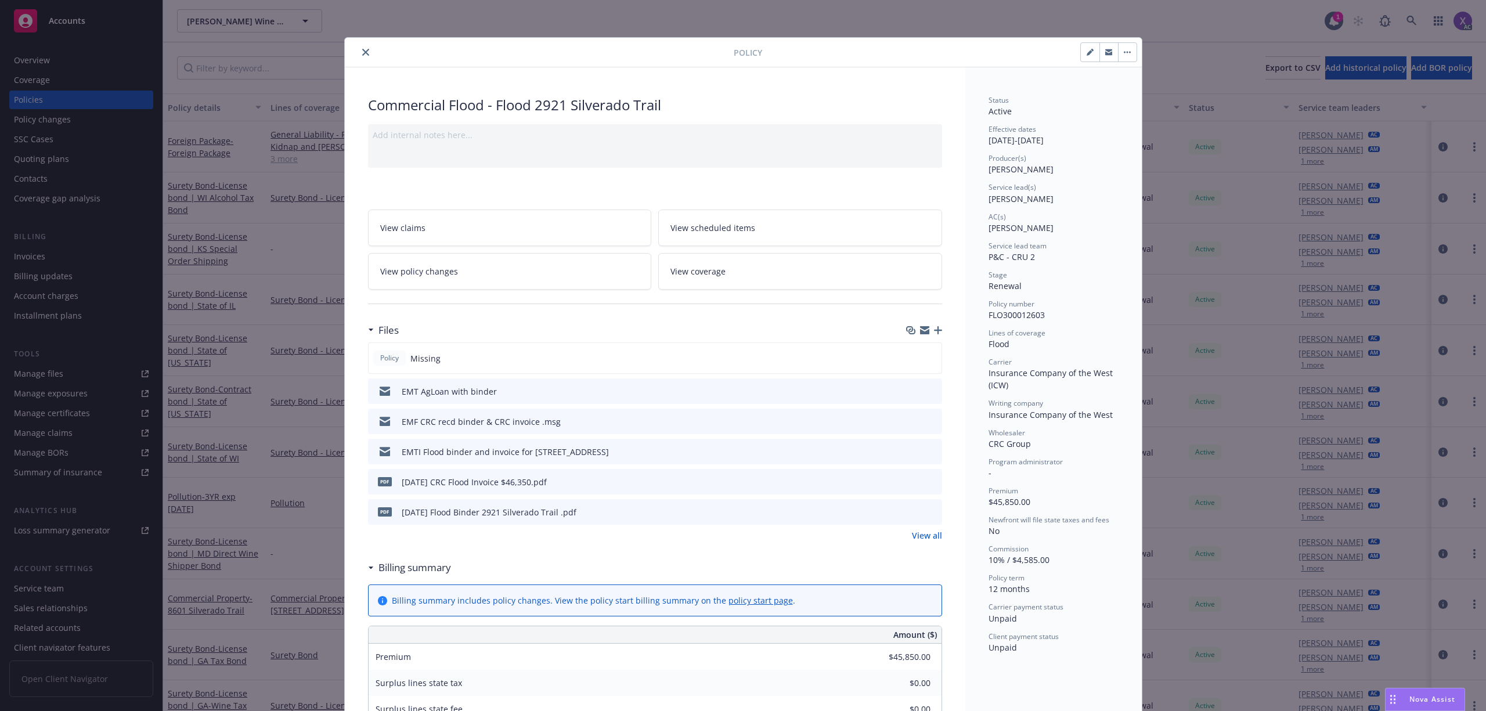
click at [362, 56] on icon "close" at bounding box center [365, 52] width 7 height 7
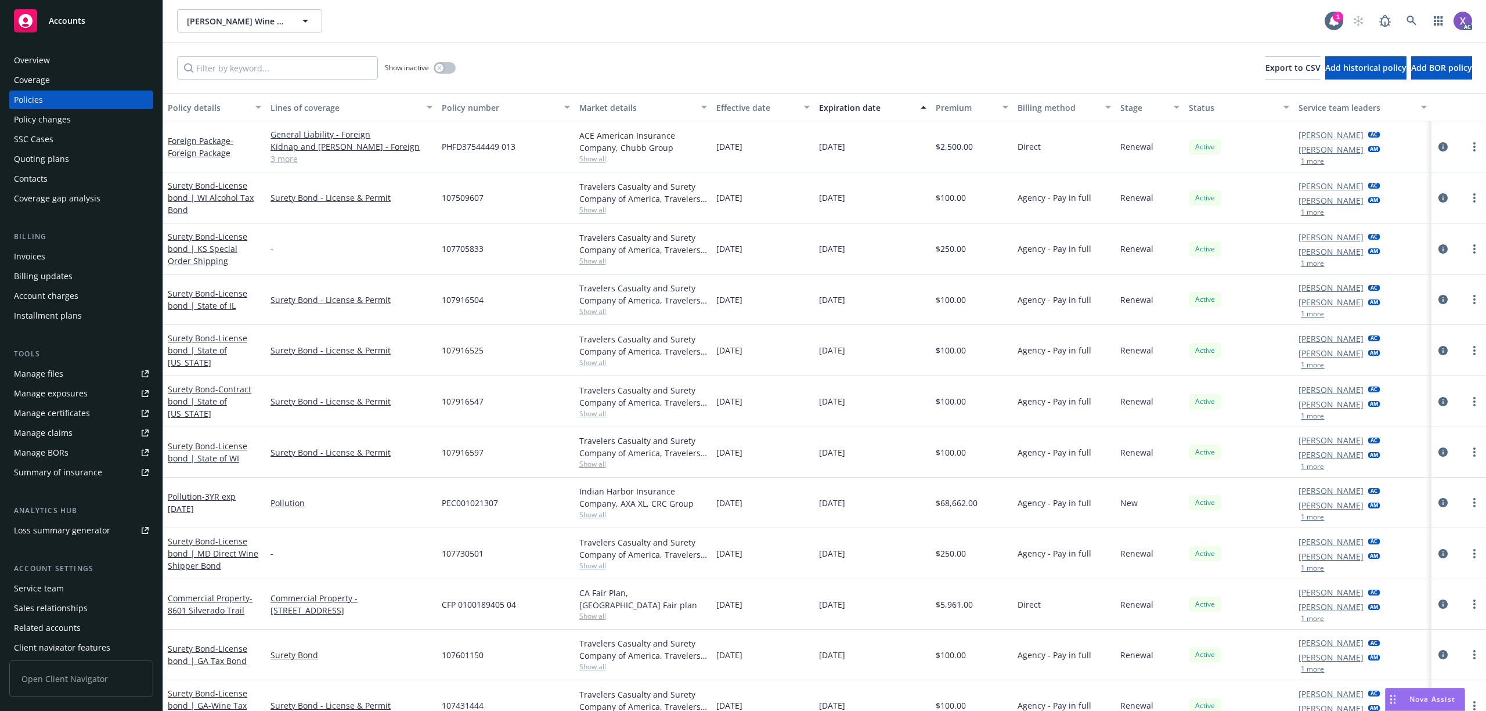
click at [44, 258] on div "Invoices" at bounding box center [29, 256] width 31 height 19
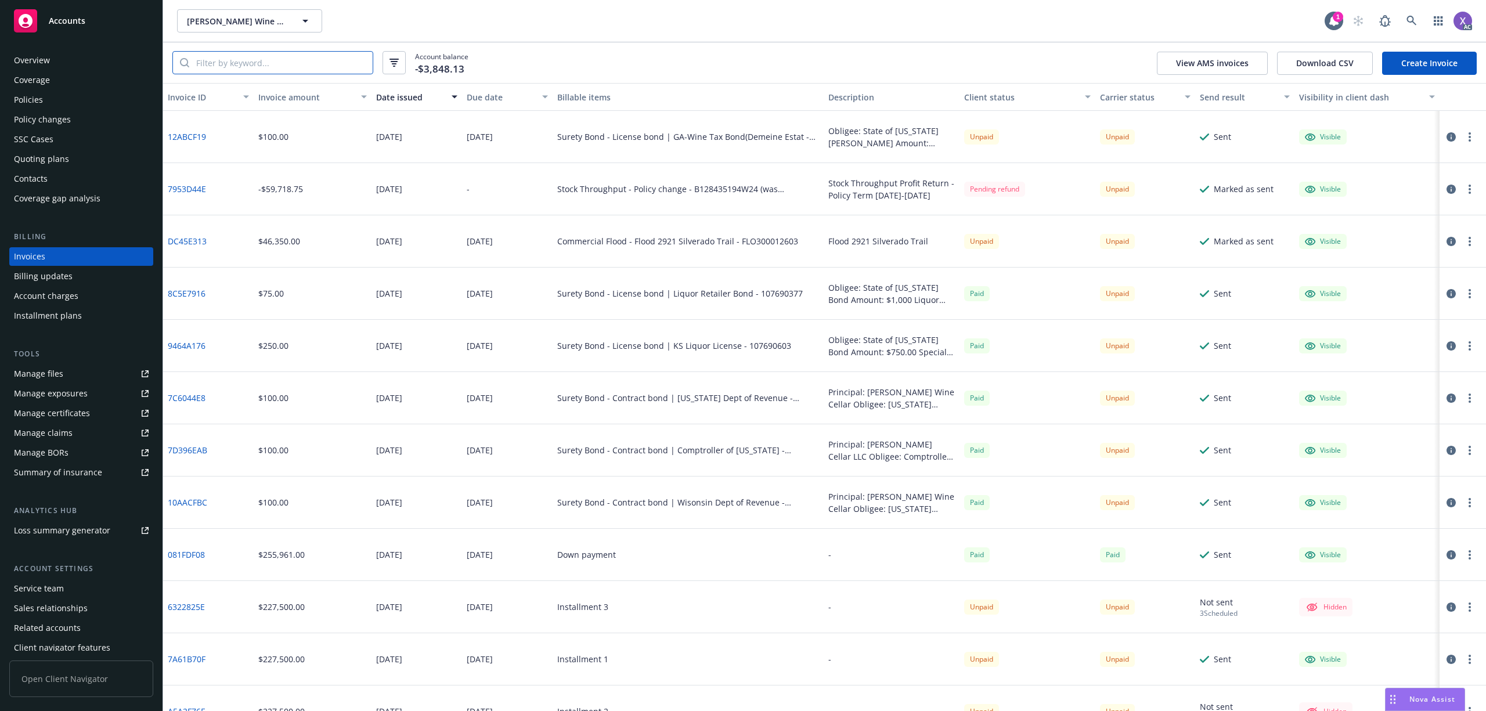
click at [279, 59] on input "search" at bounding box center [280, 63] width 183 height 22
paste input "FLO300012603"
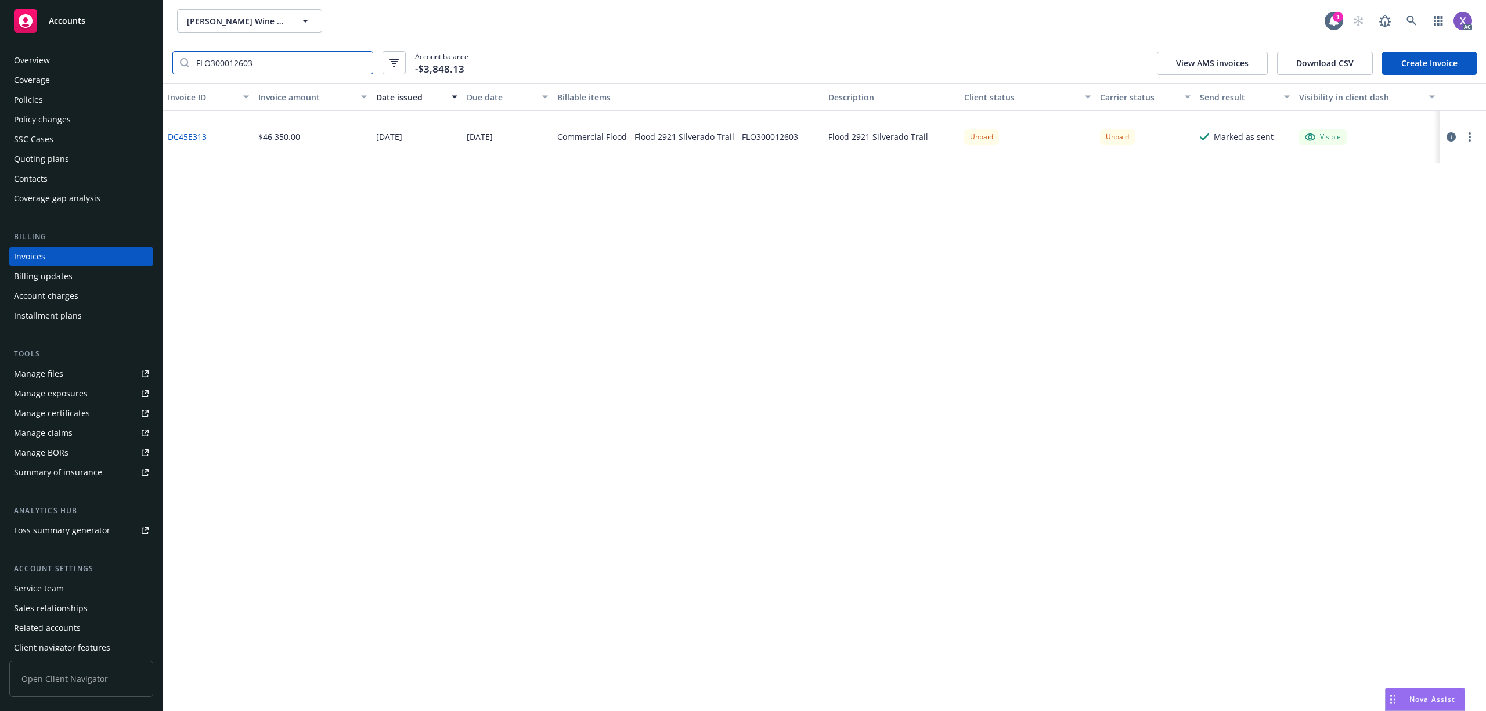
type input "FLO300012603"
click at [31, 105] on div "Policies" at bounding box center [28, 100] width 29 height 19
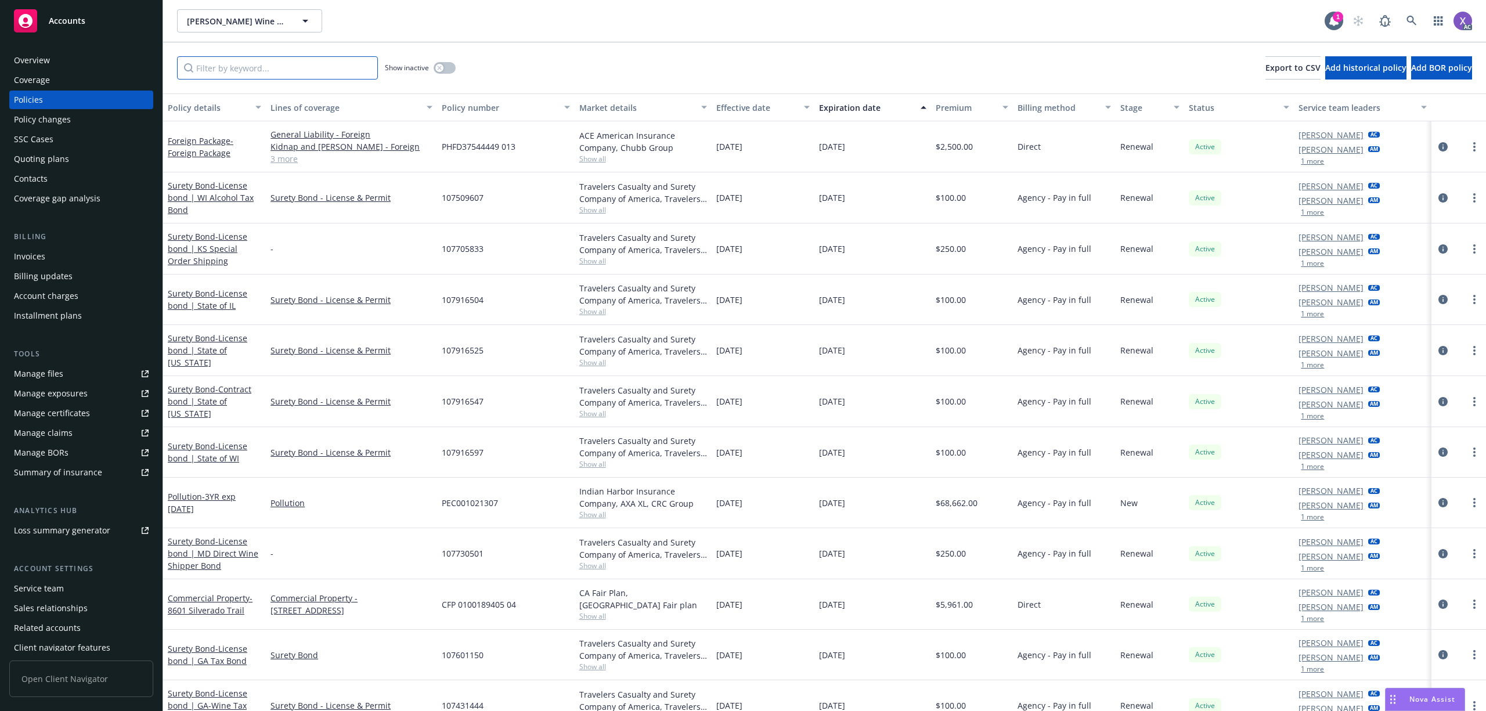
click at [286, 66] on input "Filter by keyword..." at bounding box center [277, 67] width 201 height 23
paste input "FLO300012603"
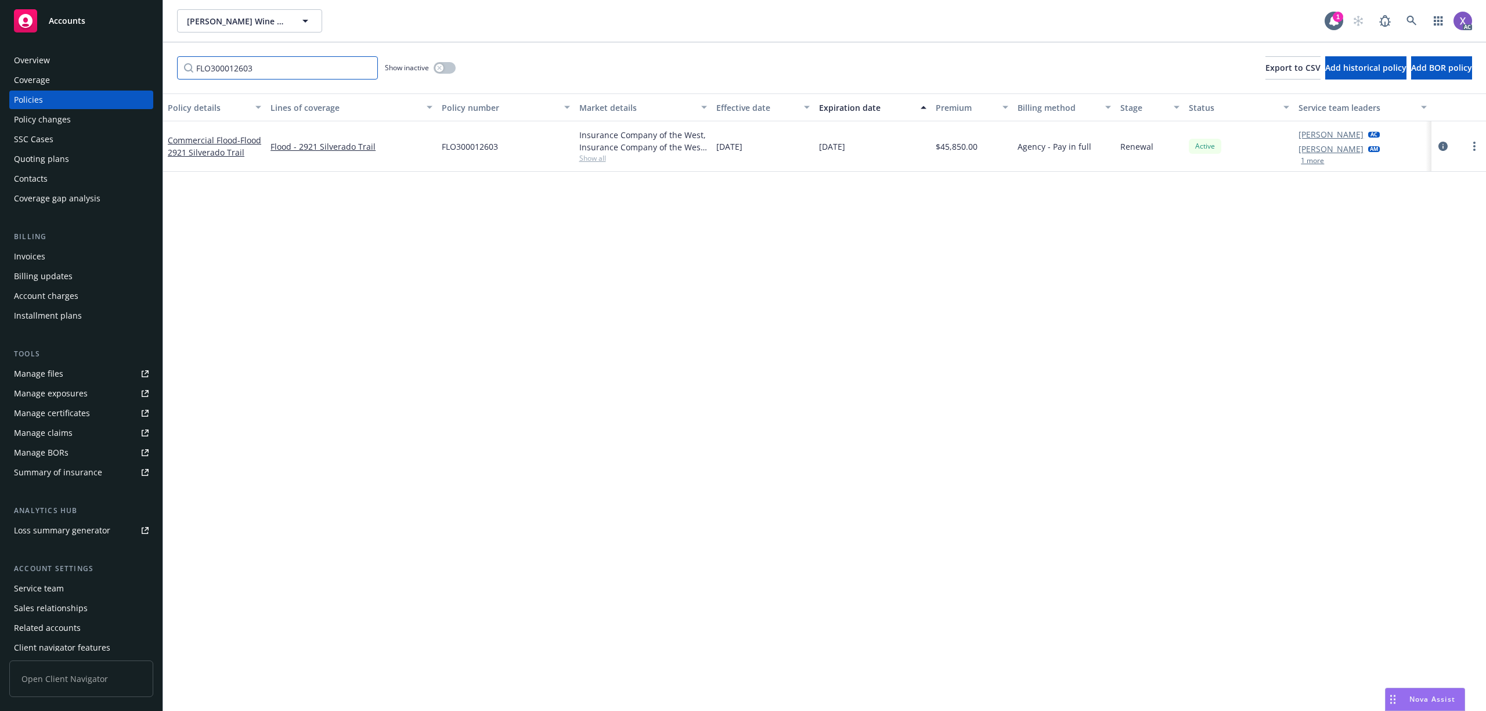
type input "FLO300012603"
click at [1411, 23] on icon at bounding box center [1412, 21] width 10 height 10
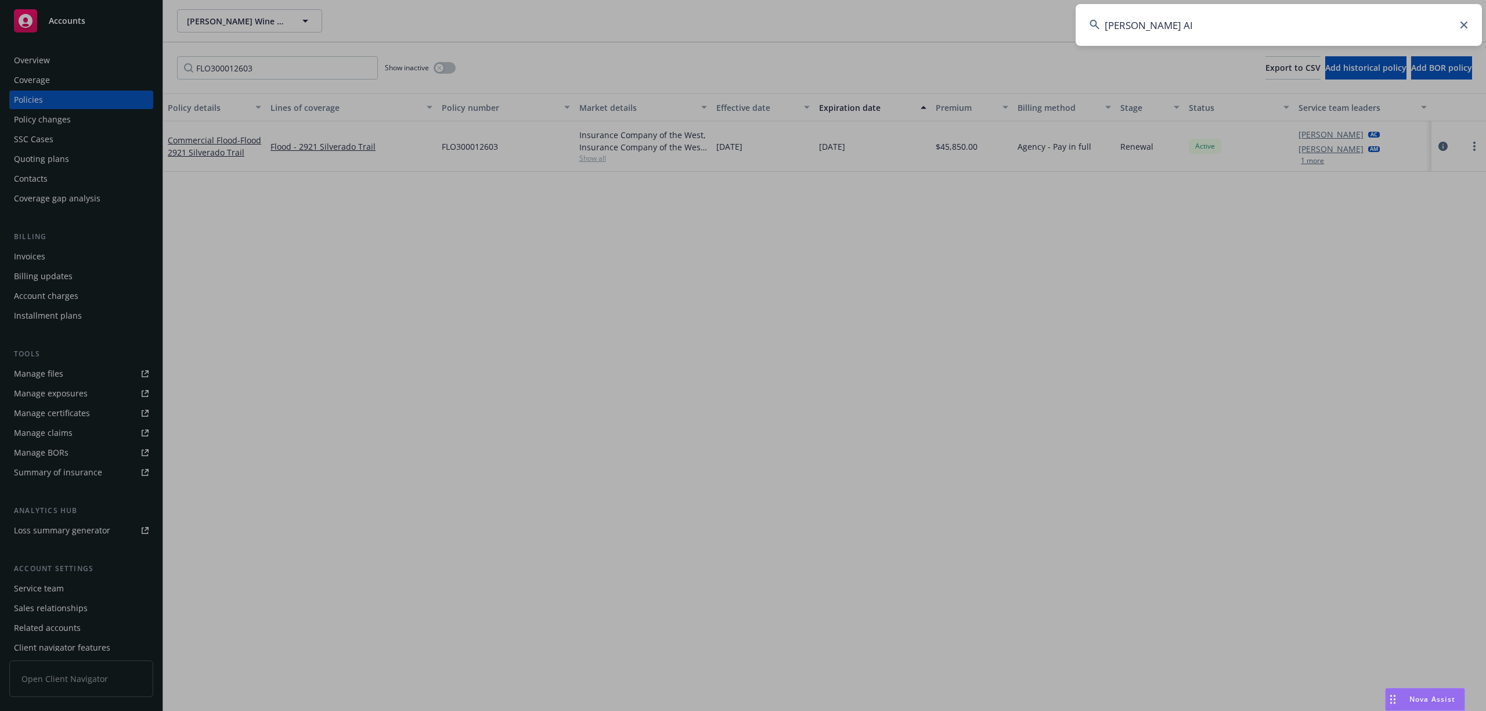
click at [1289, 35] on input "Vertis AI" at bounding box center [1279, 25] width 406 height 42
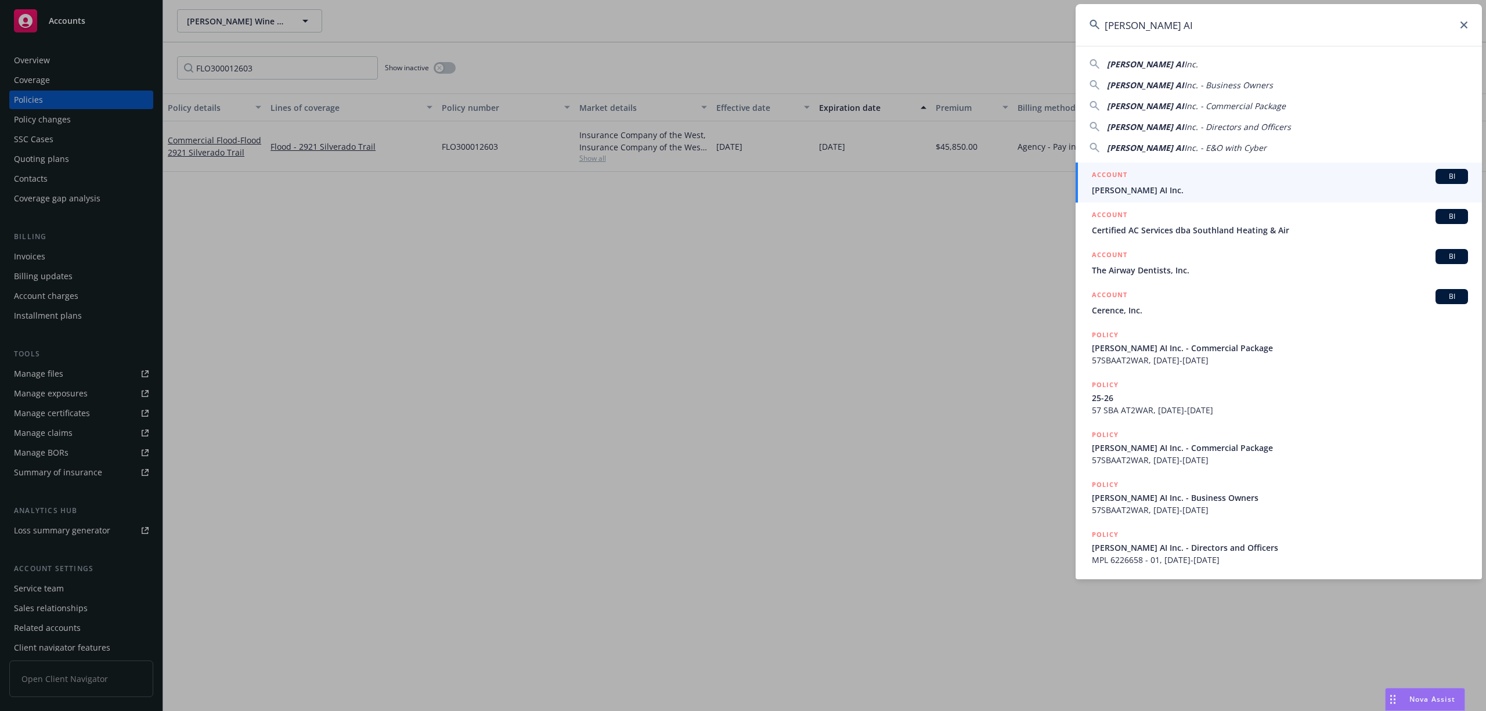
type input "Vertis AI"
click at [1159, 179] on div "ACCOUNT BI" at bounding box center [1280, 176] width 376 height 15
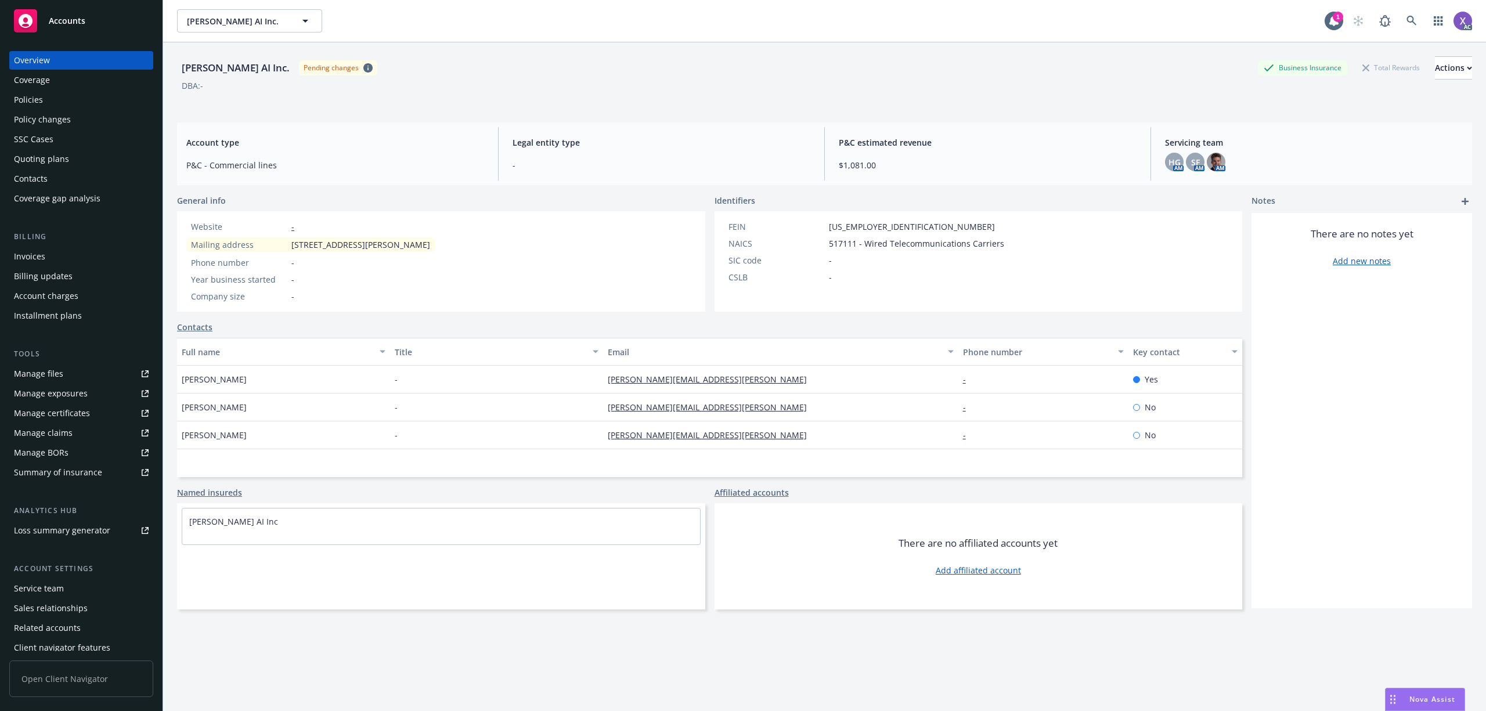
click at [36, 259] on div "Invoices" at bounding box center [29, 256] width 31 height 19
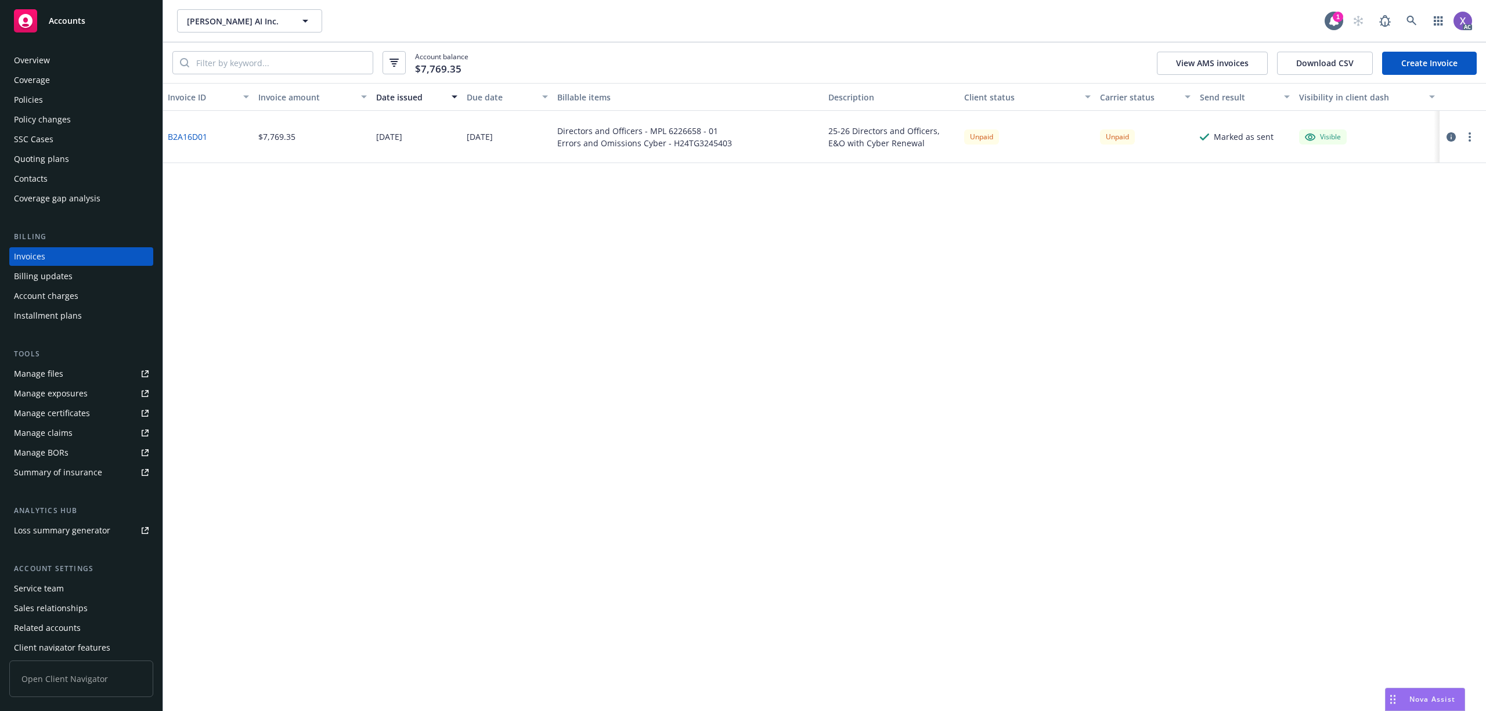
click at [41, 94] on div "Policies" at bounding box center [28, 100] width 29 height 19
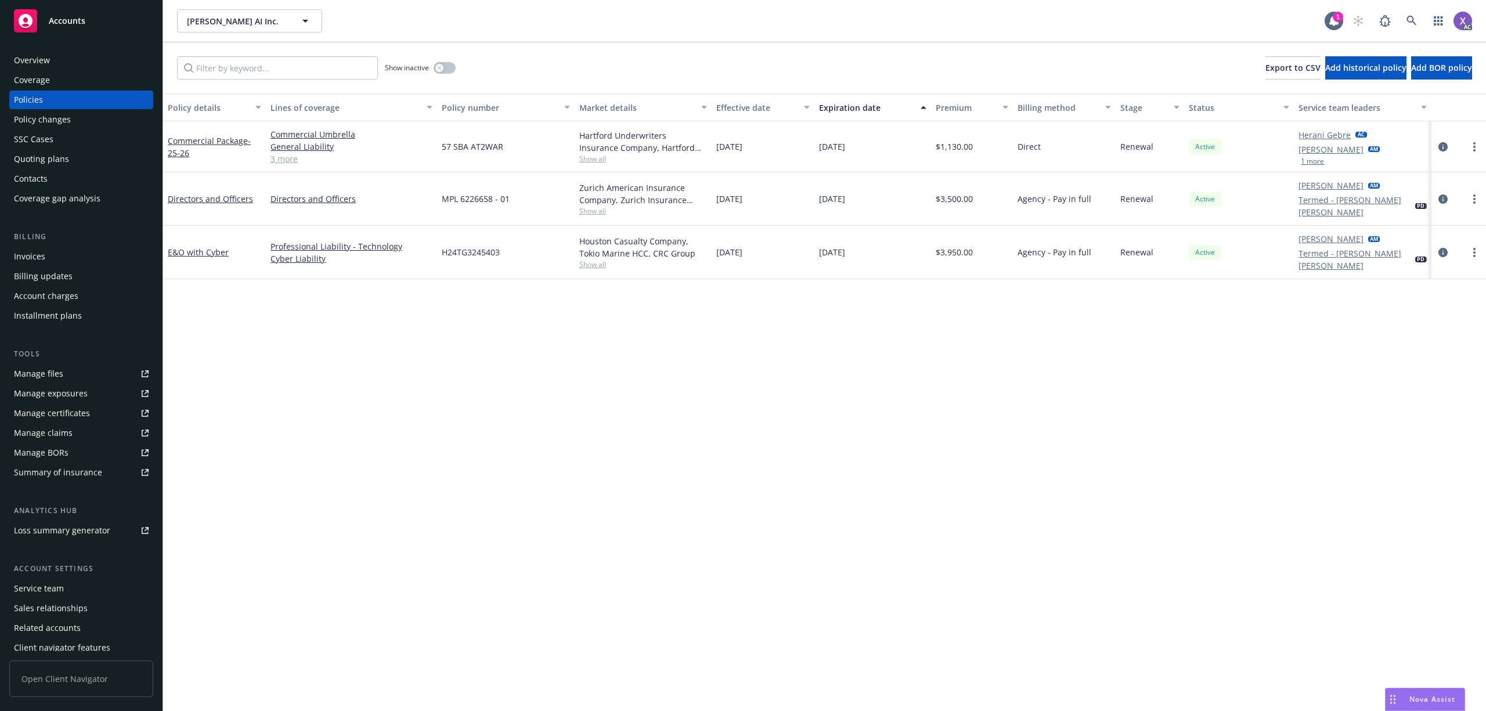
click at [26, 254] on div "Invoices" at bounding box center [29, 256] width 31 height 19
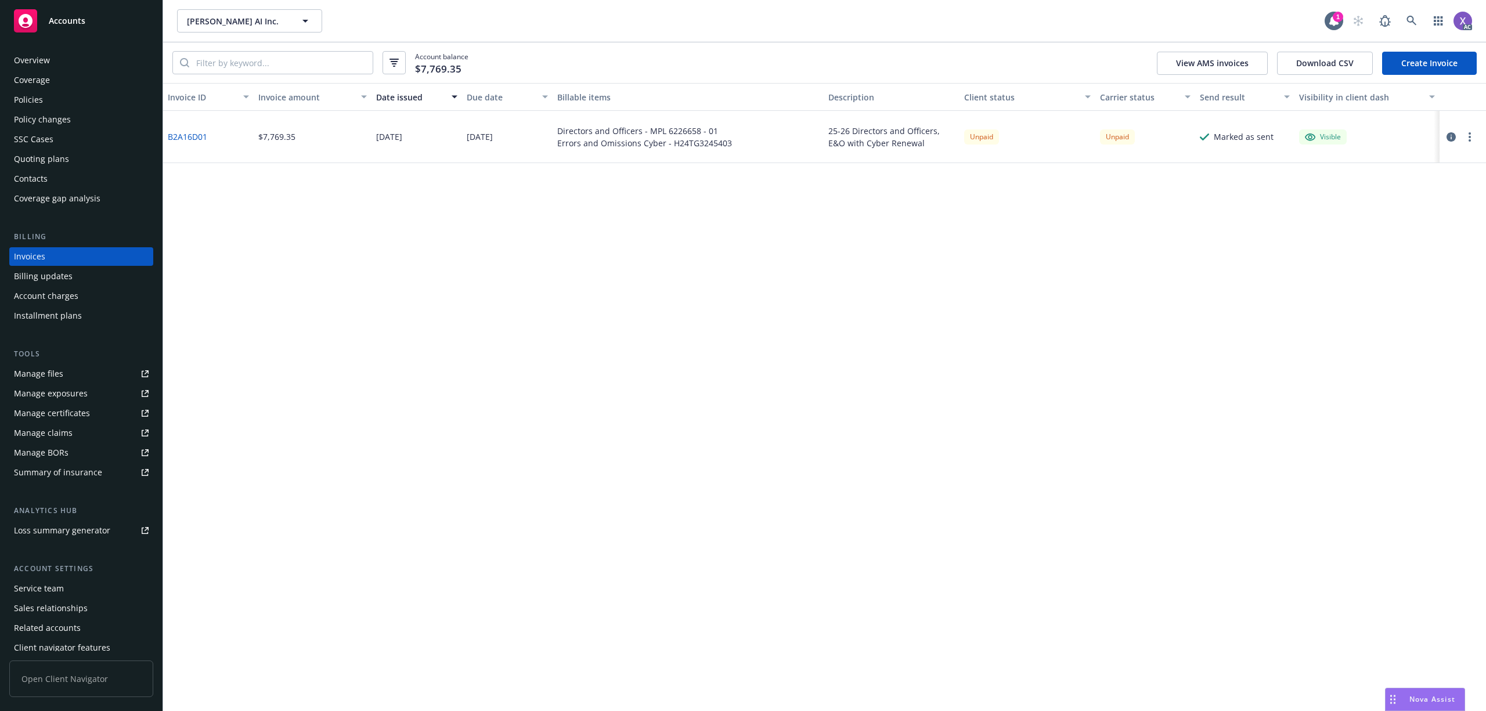
click at [193, 133] on link "B2A16D01" at bounding box center [187, 137] width 39 height 12
click at [1410, 17] on icon at bounding box center [1412, 21] width 10 height 10
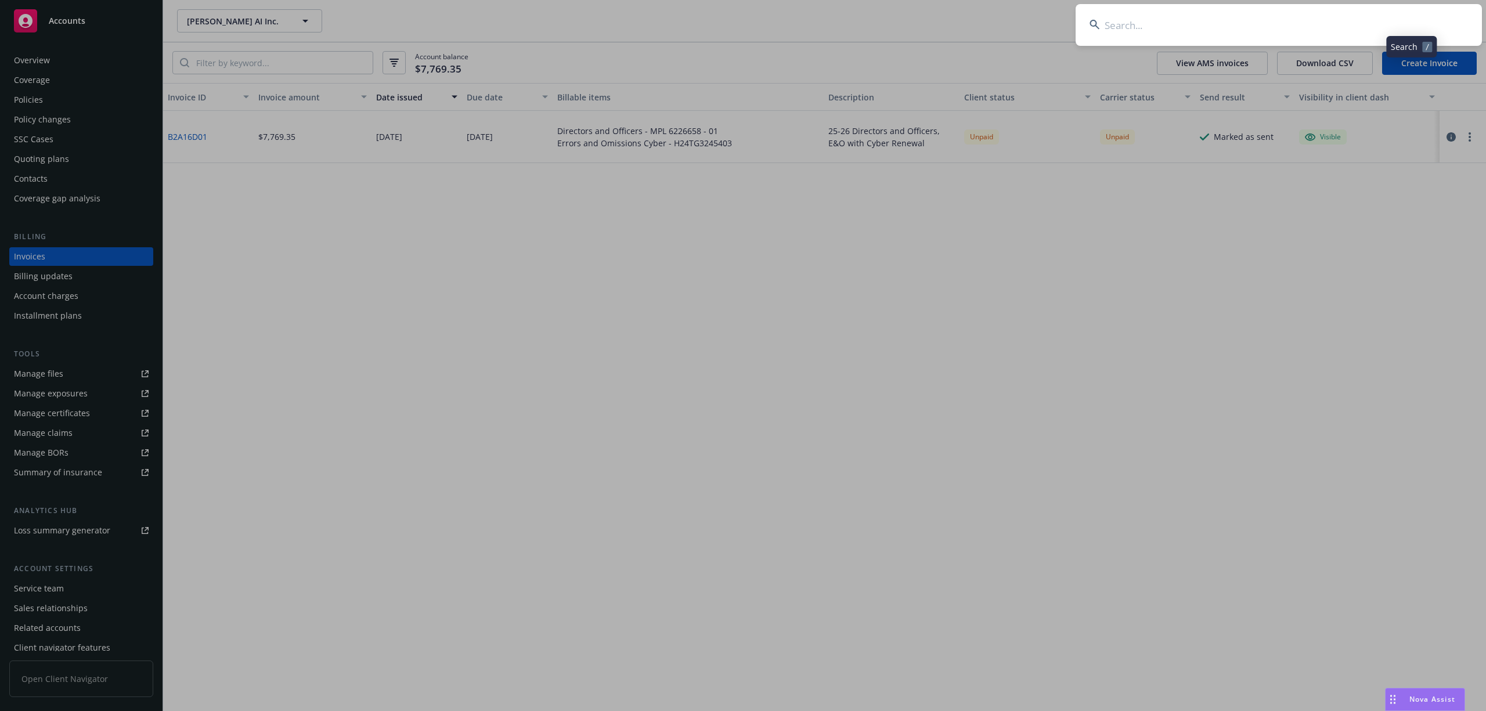
type input "Fisher Lynch"
click at [1255, 28] on input "Fisher Lynch" at bounding box center [1279, 25] width 406 height 42
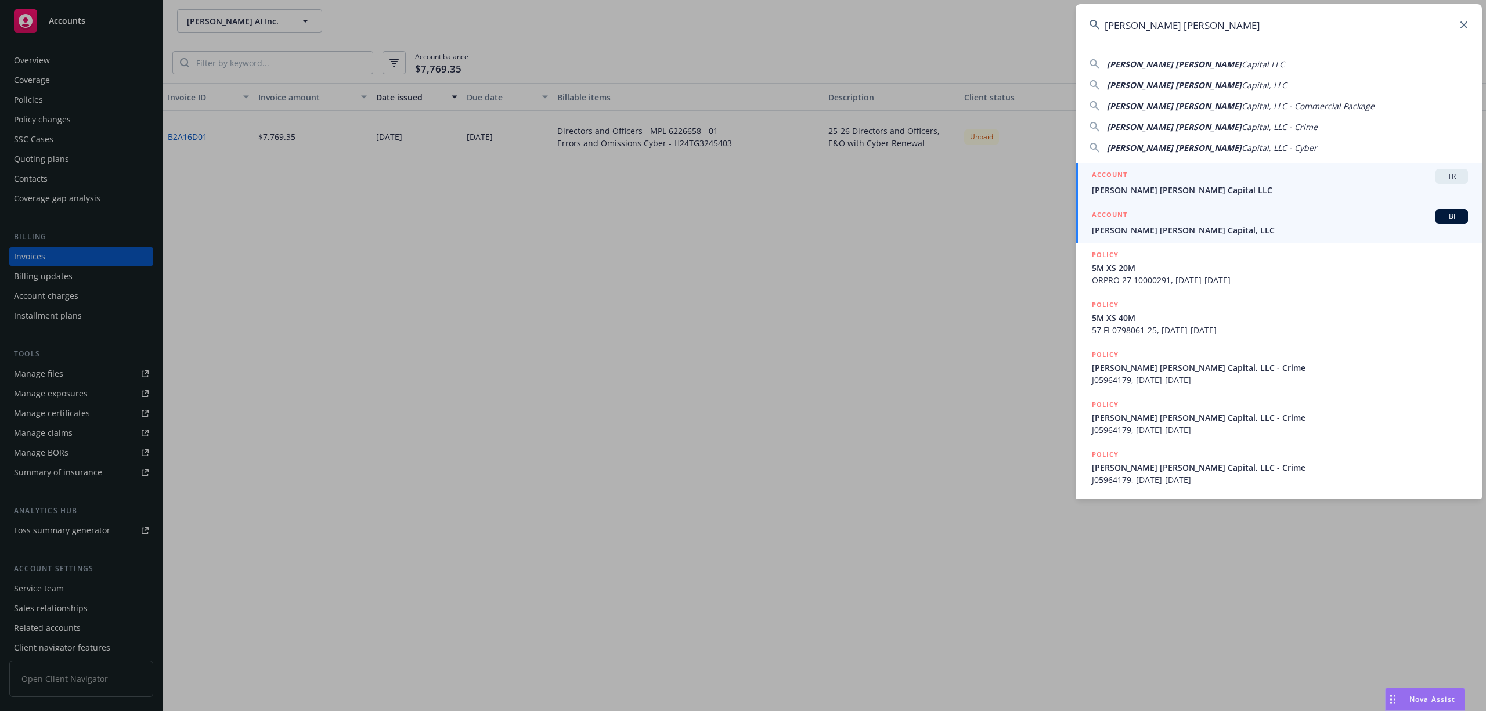
click at [1114, 226] on span "Fisher Lynch Capital, LLC" at bounding box center [1280, 230] width 376 height 12
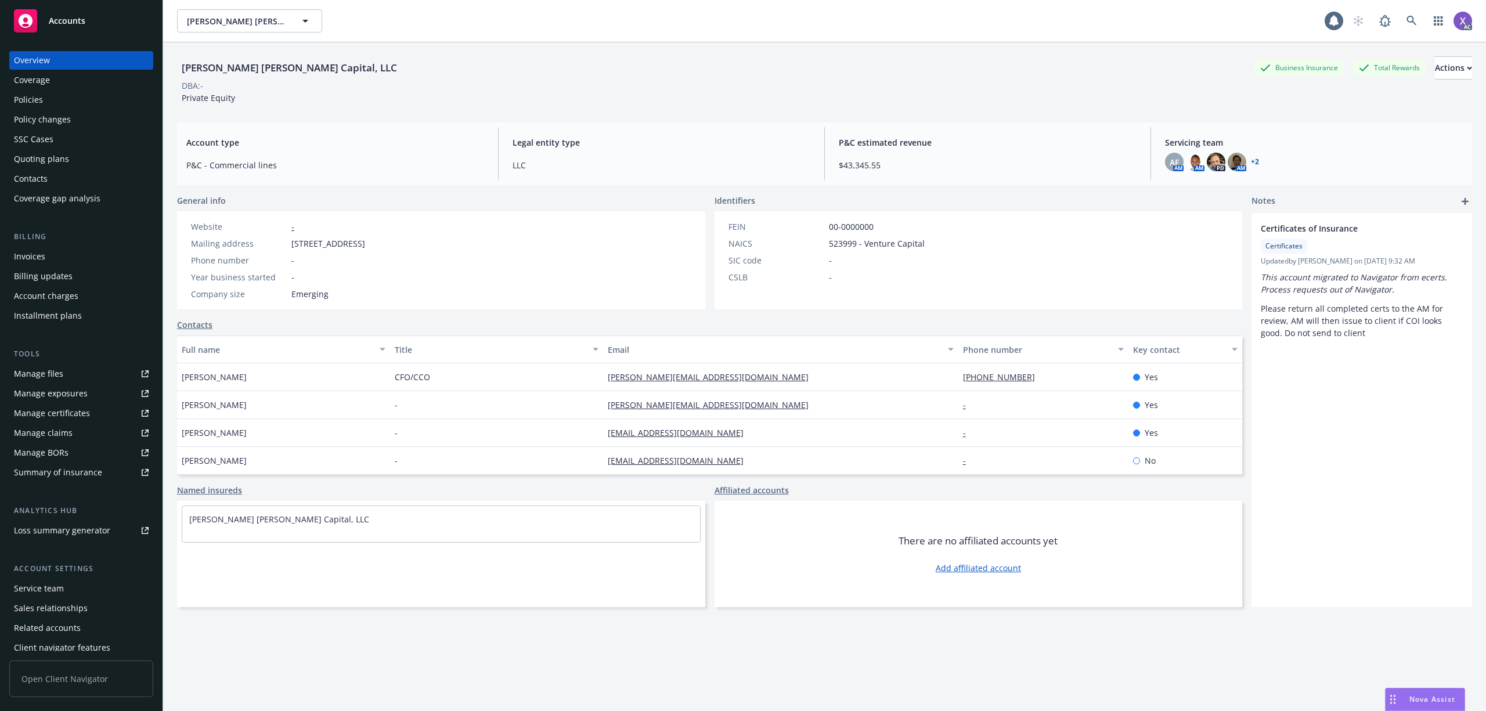
click at [46, 262] on div "Invoices" at bounding box center [81, 256] width 135 height 19
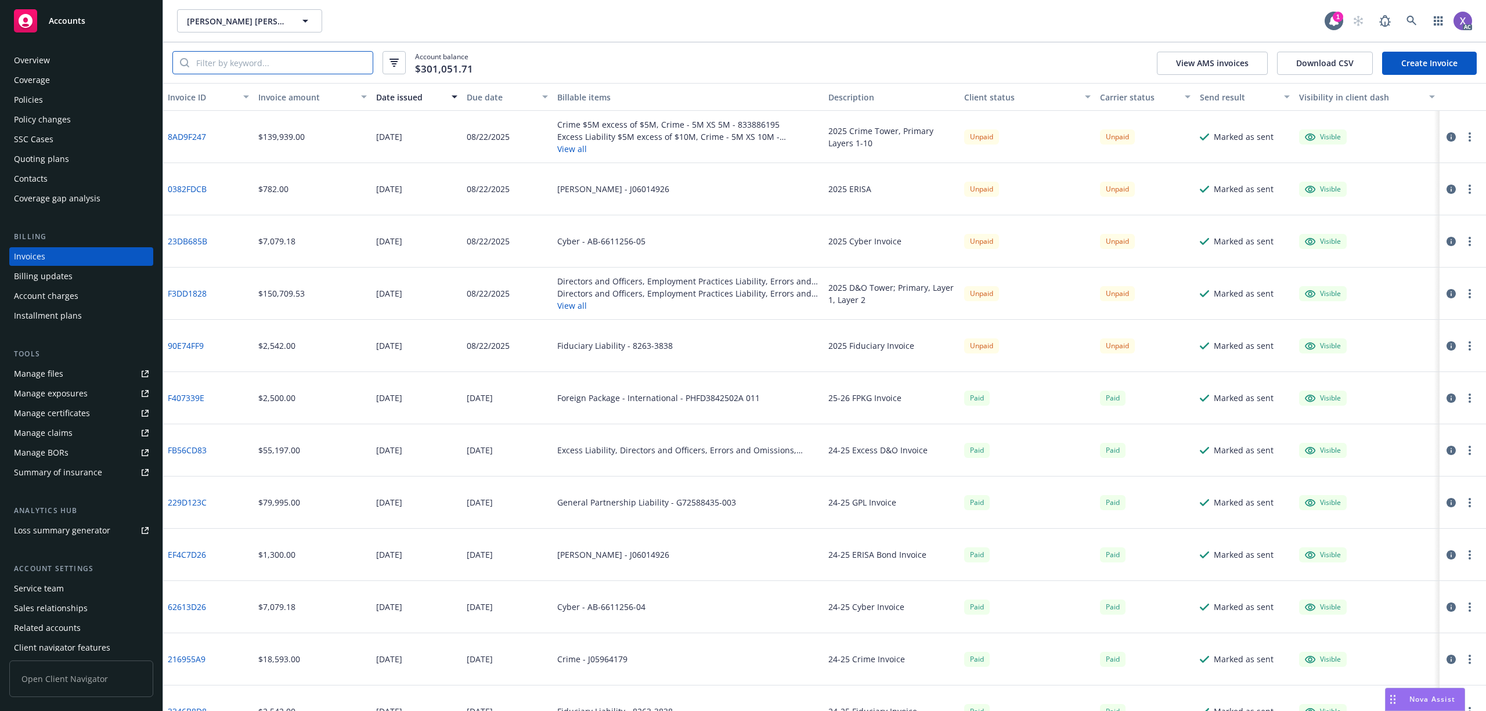
click at [263, 70] on input "search" at bounding box center [280, 63] width 183 height 22
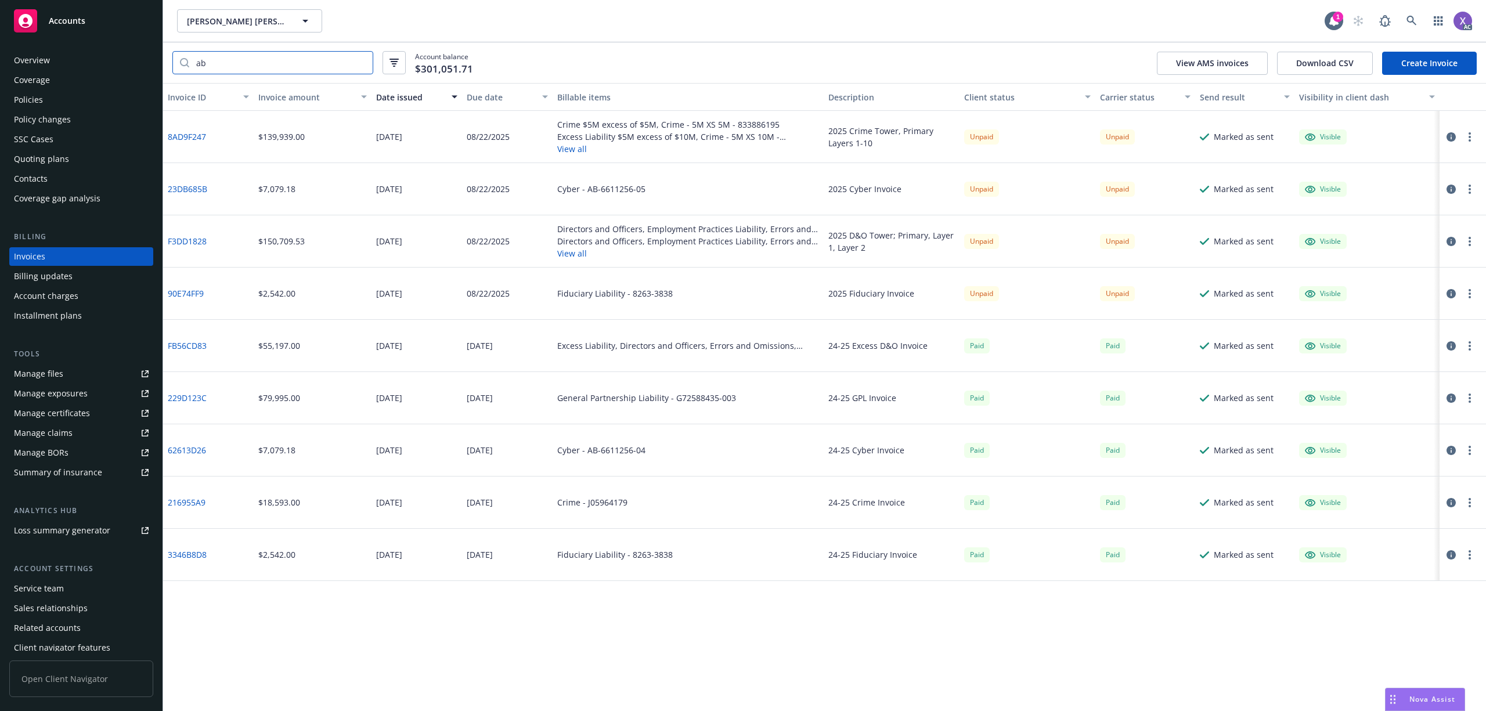
type input "ab"
click at [35, 96] on div "Policies" at bounding box center [28, 100] width 29 height 19
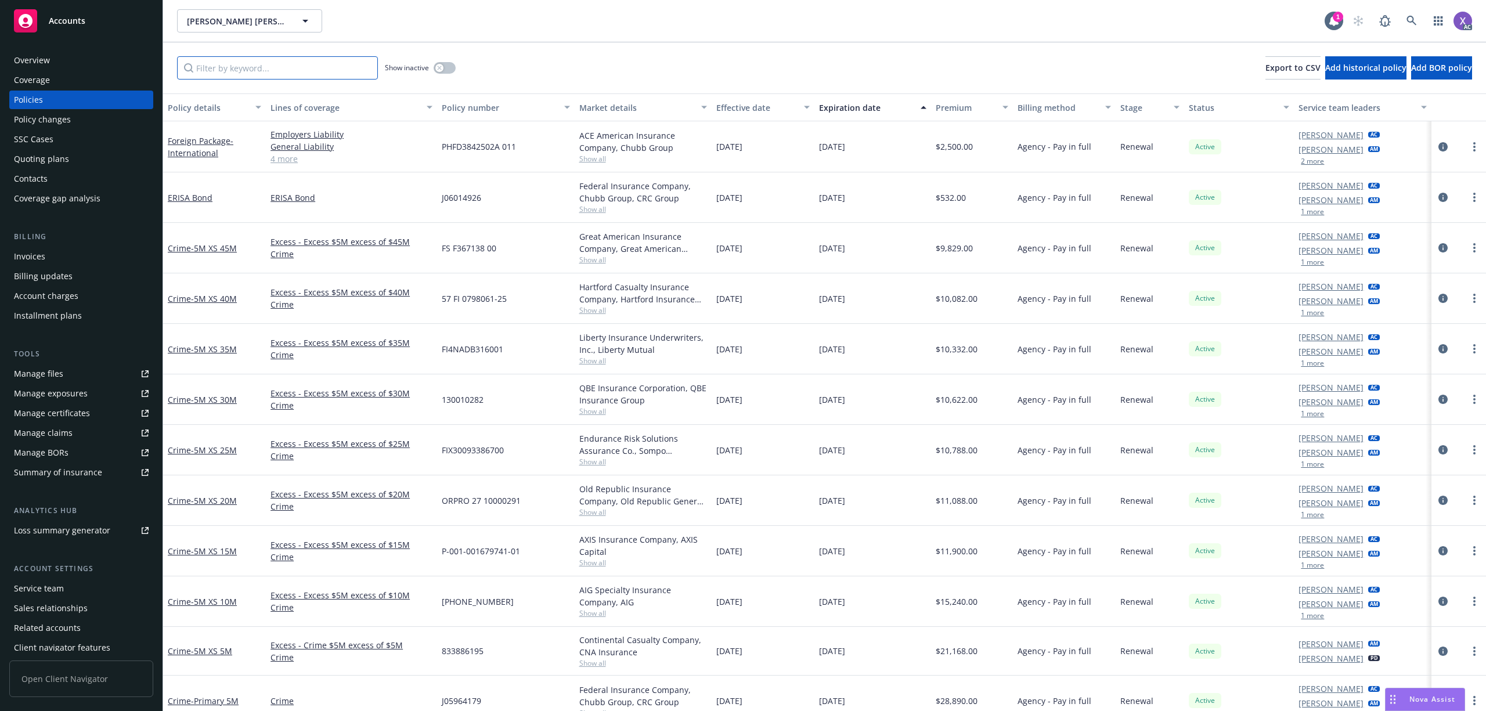
click at [239, 66] on input "Filter by keyword..." at bounding box center [277, 67] width 201 height 23
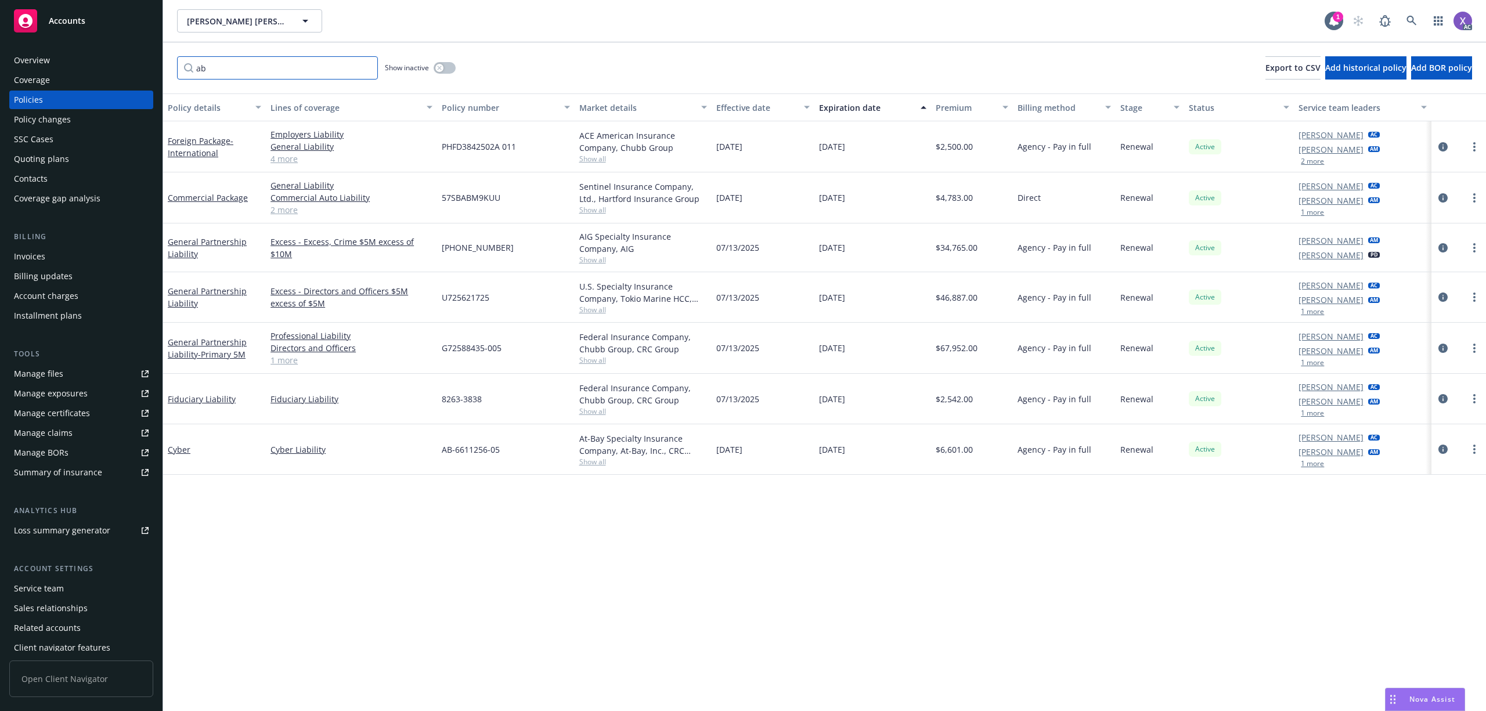
type input "ab"
click at [1408, 21] on icon at bounding box center [1412, 21] width 10 height 10
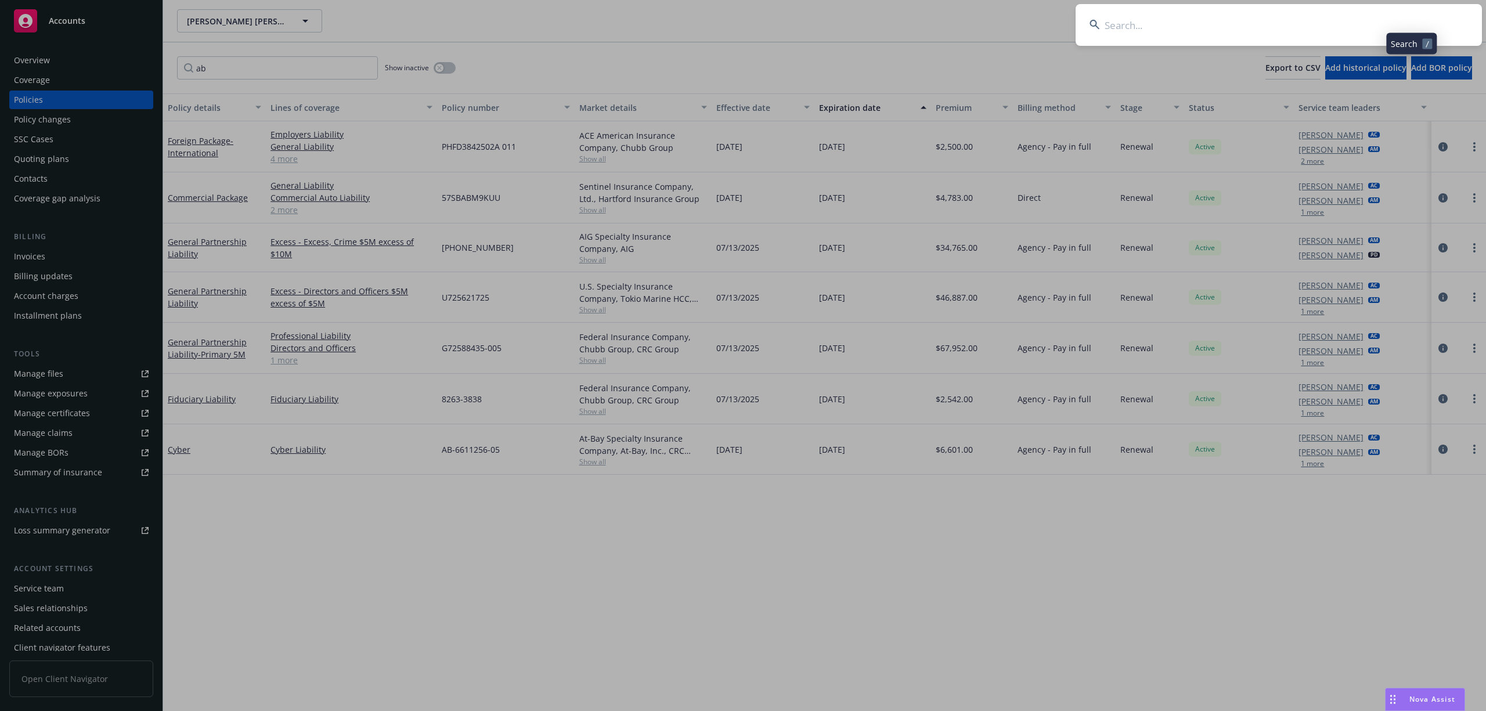
click at [1218, 29] on input at bounding box center [1279, 25] width 406 height 42
type input "Temelpa Holdings"
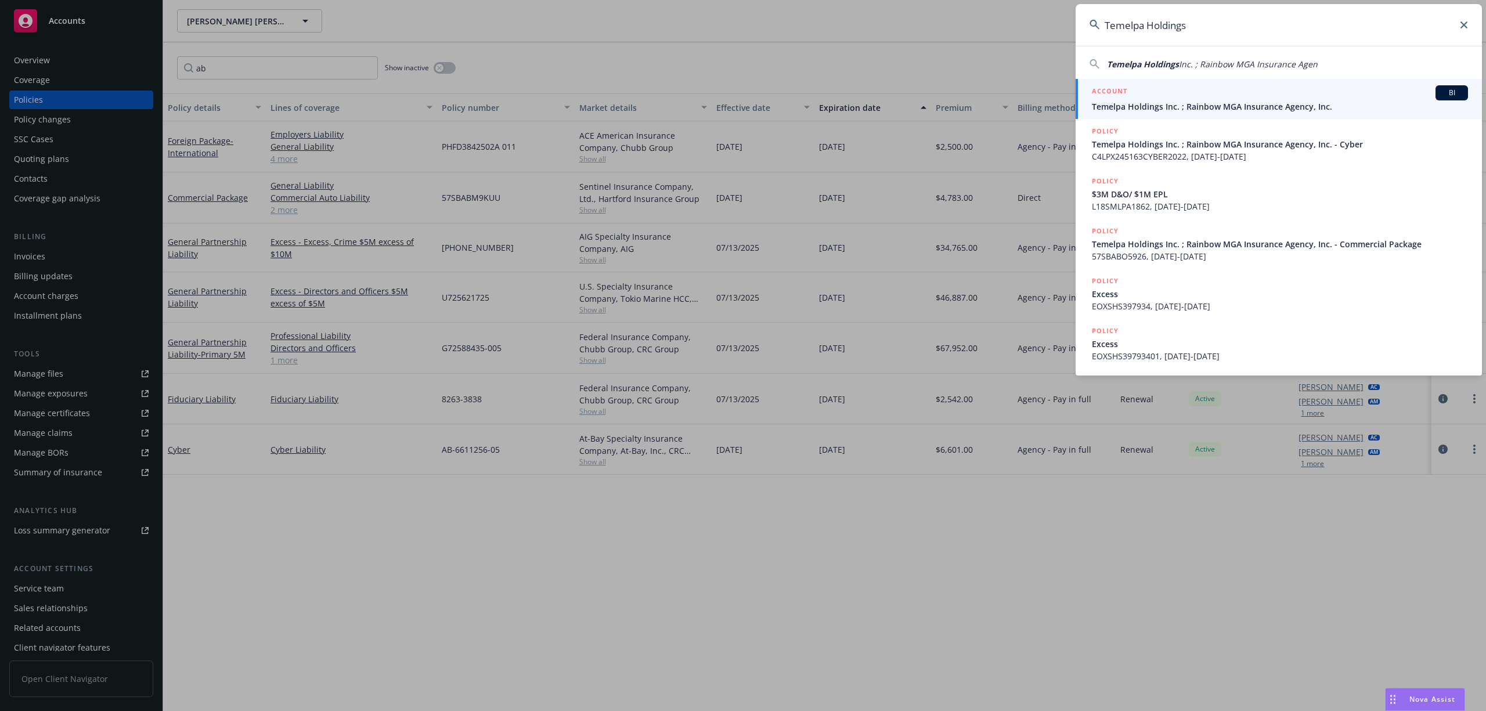
click at [1147, 117] on link "ACCOUNT BI Temelpa Holdings Inc. ; Rainbow MGA Insurance Agency, Inc." at bounding box center [1279, 99] width 406 height 40
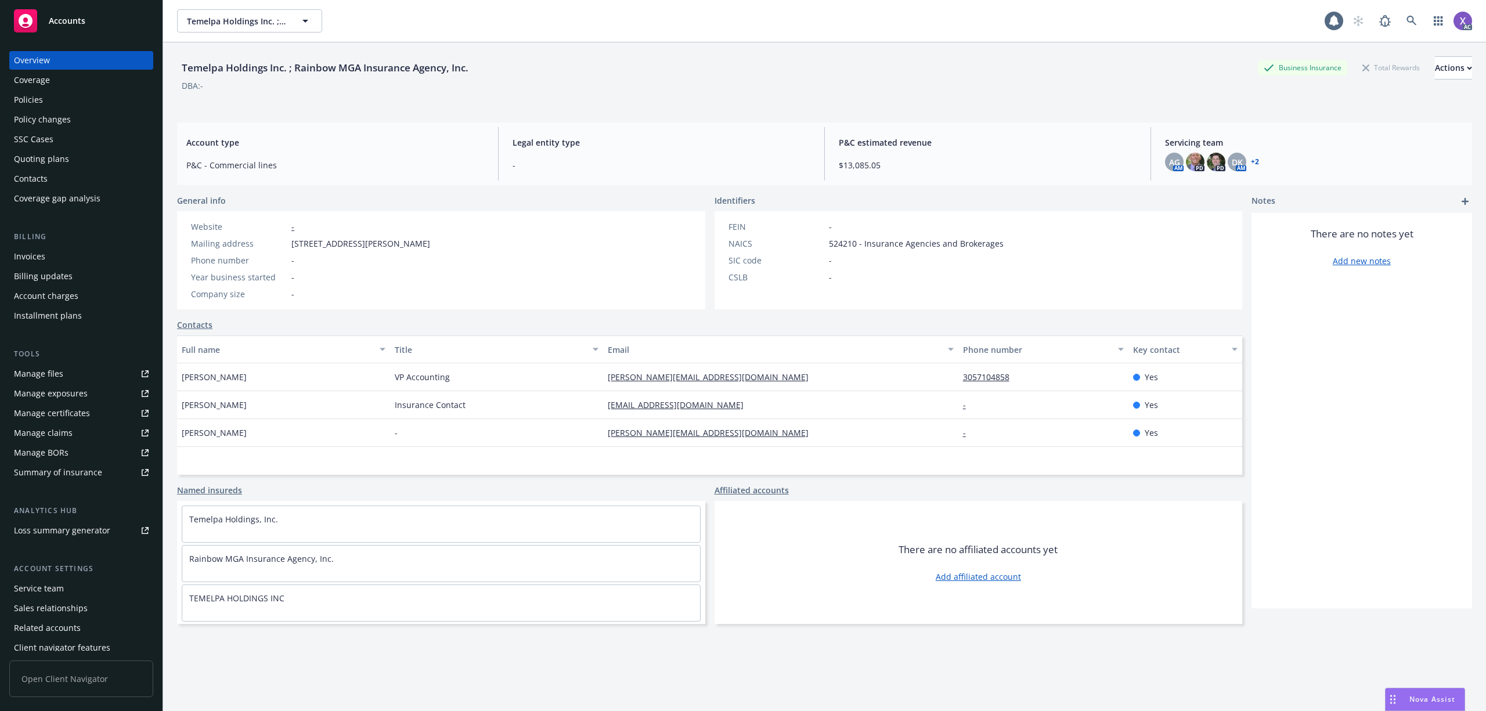
click at [34, 258] on div "Invoices" at bounding box center [29, 256] width 31 height 19
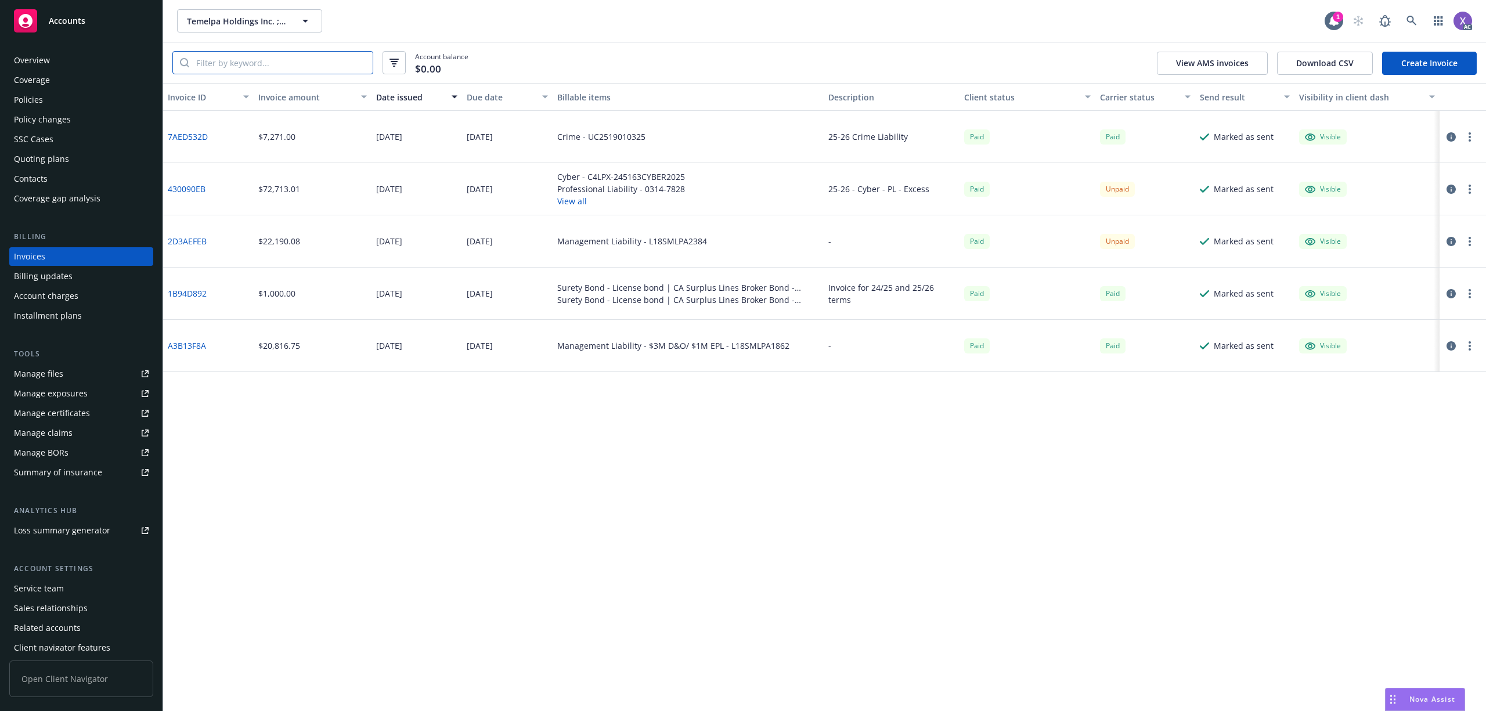
click at [249, 63] on input "search" at bounding box center [280, 63] width 183 height 22
paste input "EOXSHS"
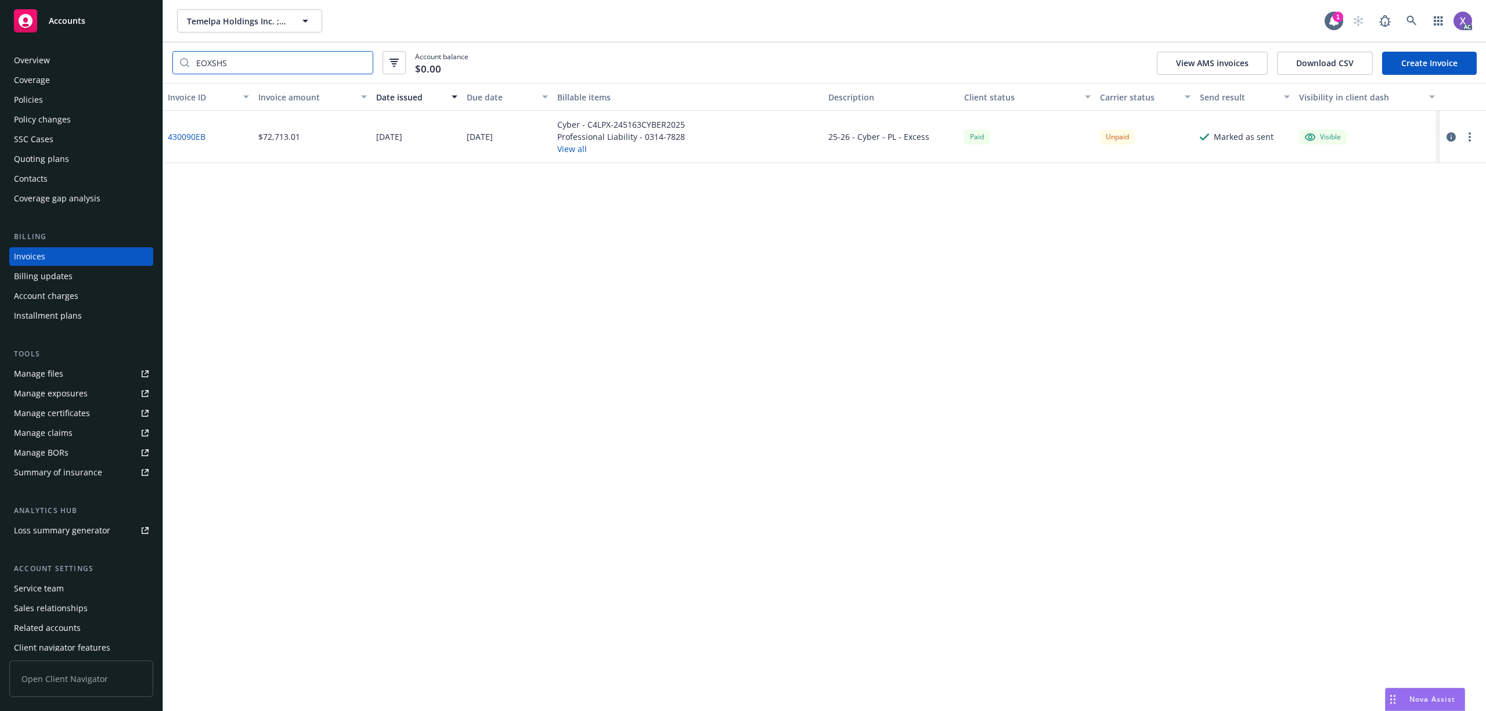
type input "EOXSHS"
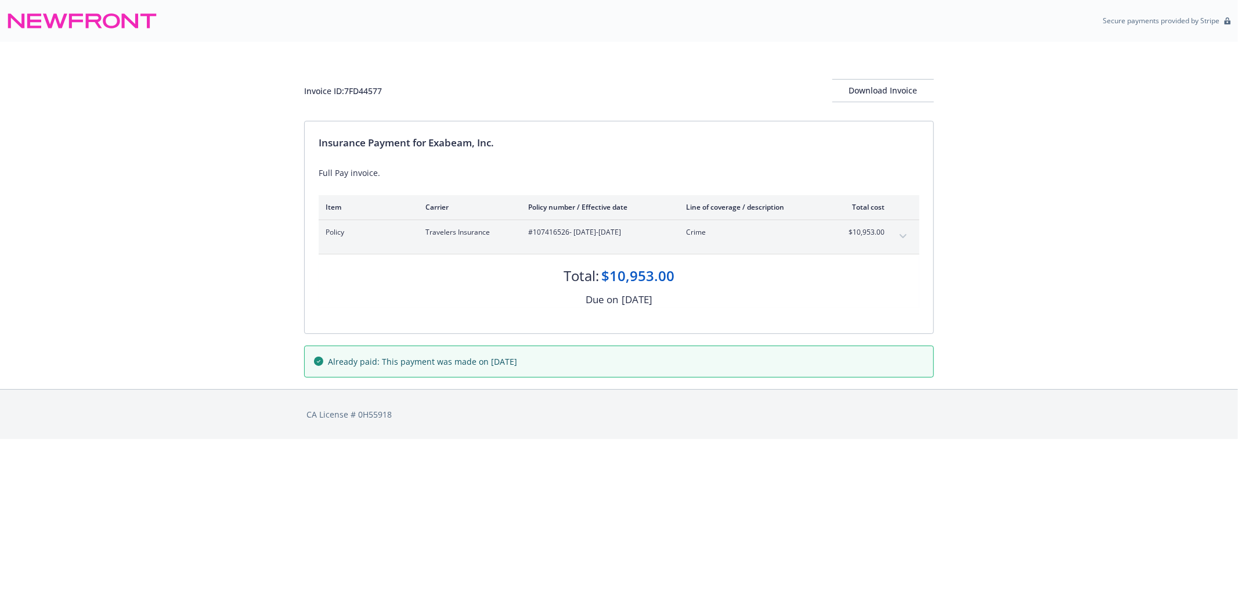
click at [902, 236] on icon "expand content" at bounding box center [903, 236] width 7 height 4
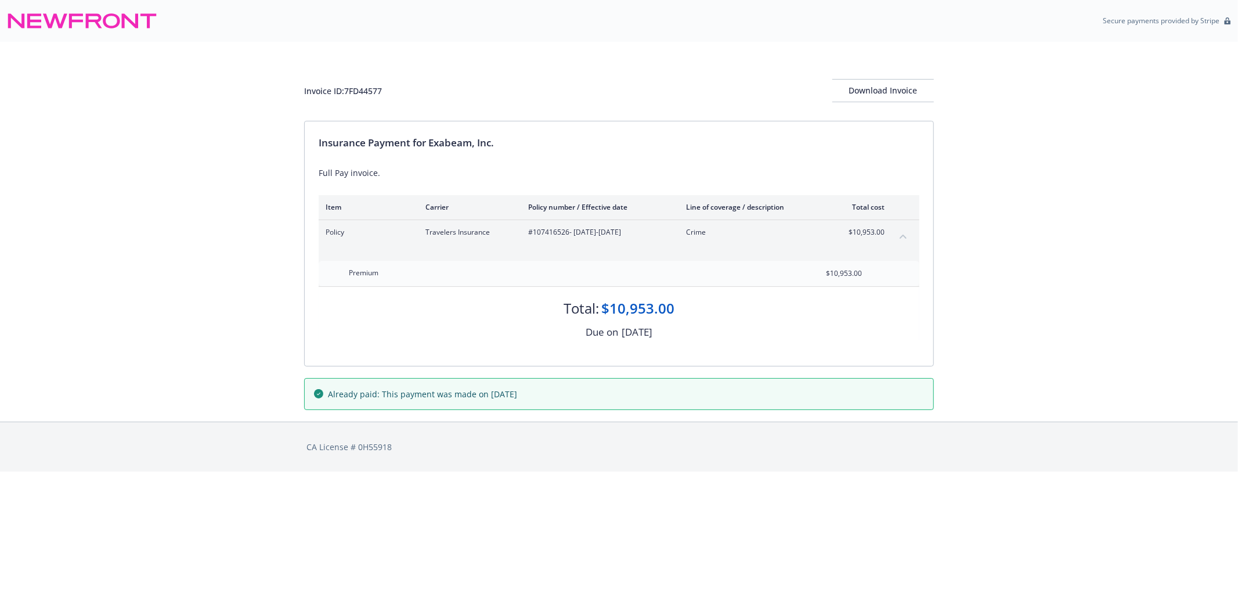
click at [902, 236] on icon "collapse content" at bounding box center [903, 237] width 7 height 4
